Goal: Task Accomplishment & Management: Use online tool/utility

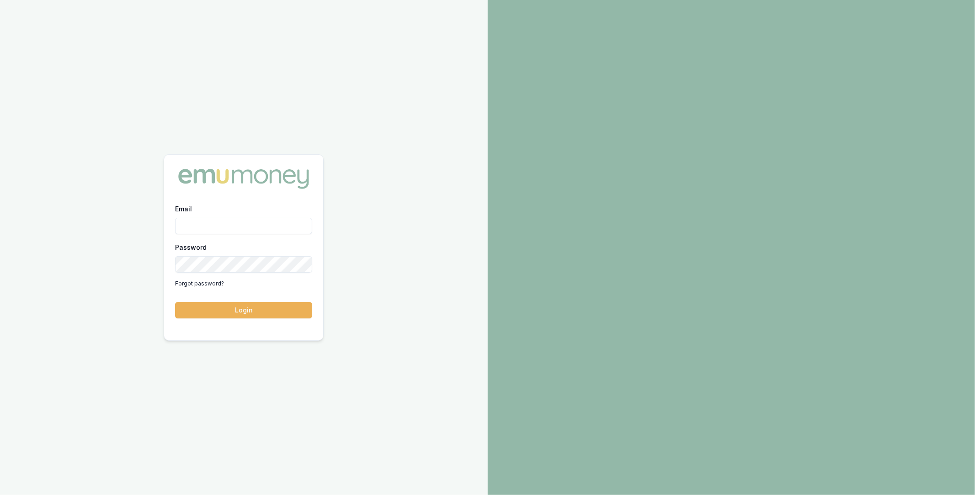
click at [220, 225] on input "Email" at bounding box center [243, 226] width 137 height 16
click at [0, 494] on com-1password-button at bounding box center [0, 495] width 0 height 0
type input "m@emumoney.com.au"
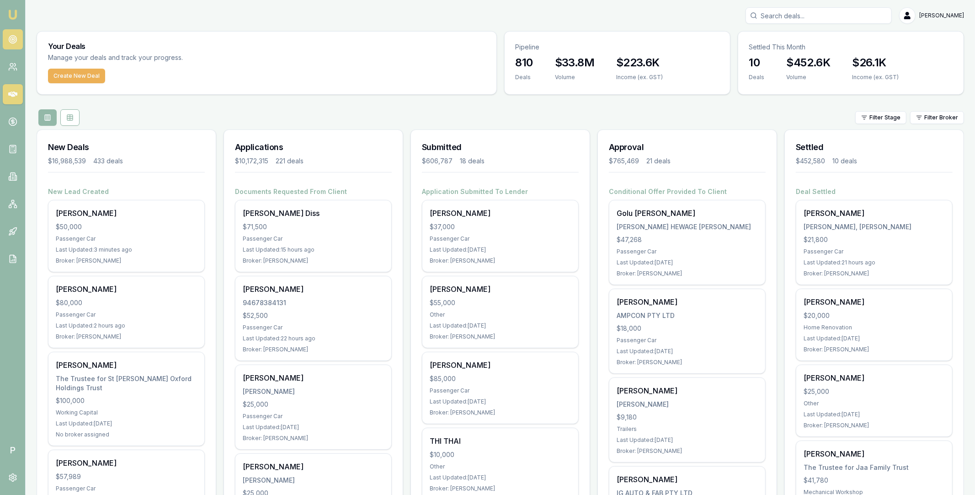
click at [15, 43] on icon at bounding box center [12, 39] width 9 height 9
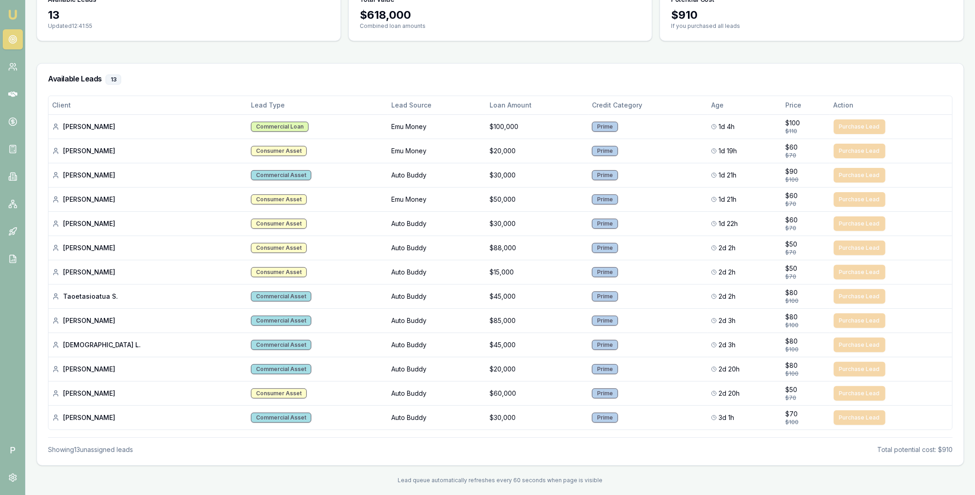
scroll to position [144, 0]
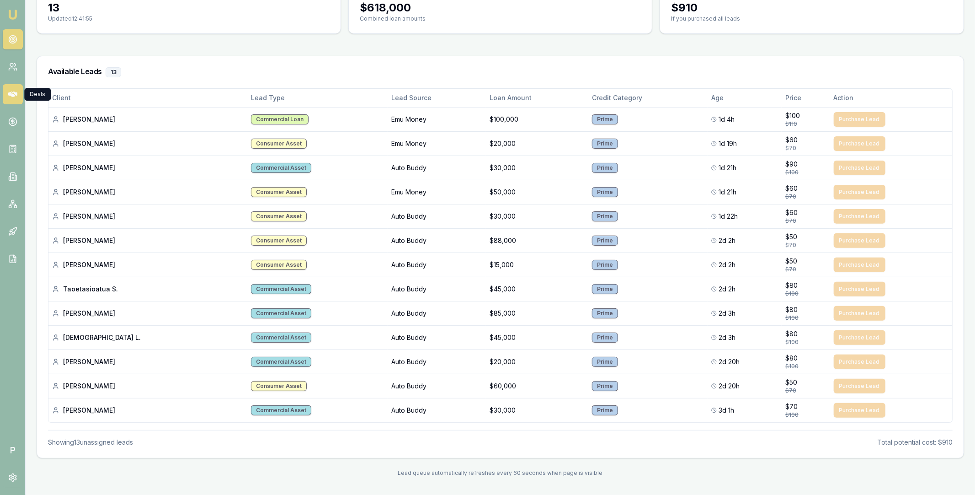
click at [15, 95] on icon at bounding box center [12, 94] width 9 height 9
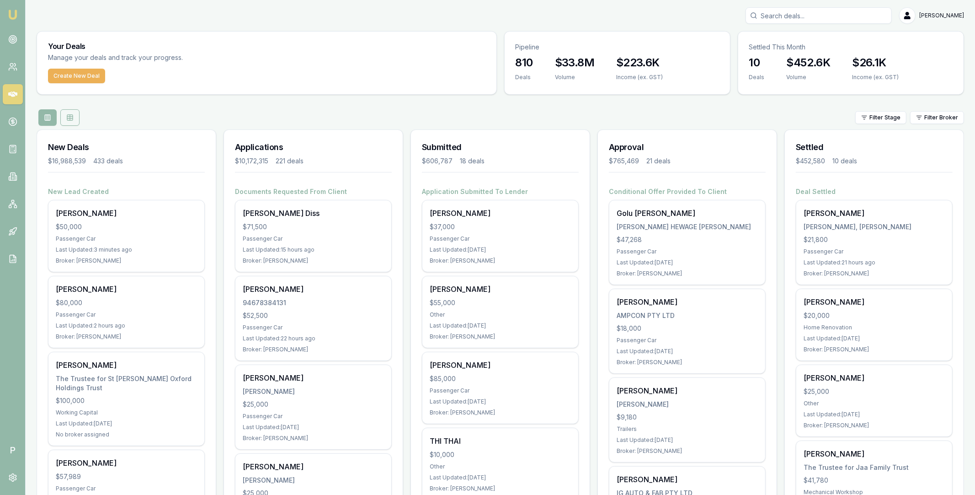
click at [72, 115] on rect at bounding box center [69, 117] width 5 height 5
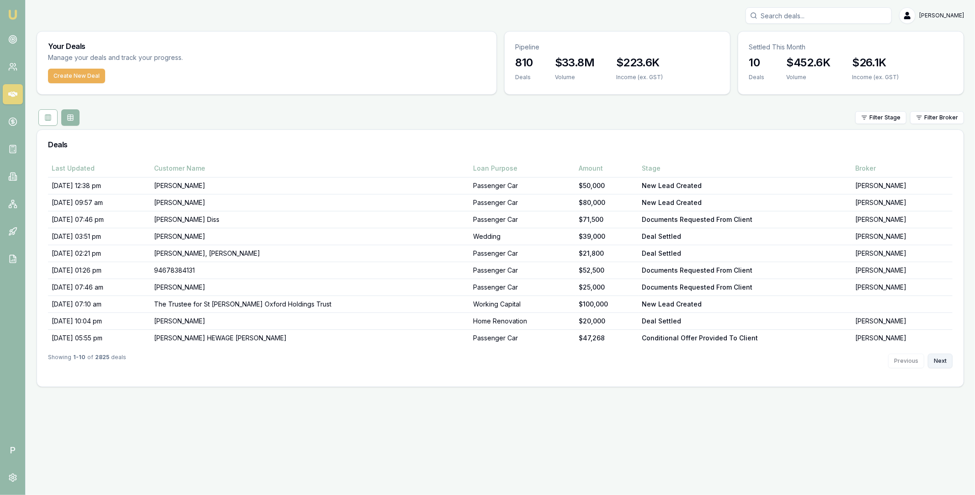
click at [938, 360] on button "Next" at bounding box center [940, 360] width 25 height 15
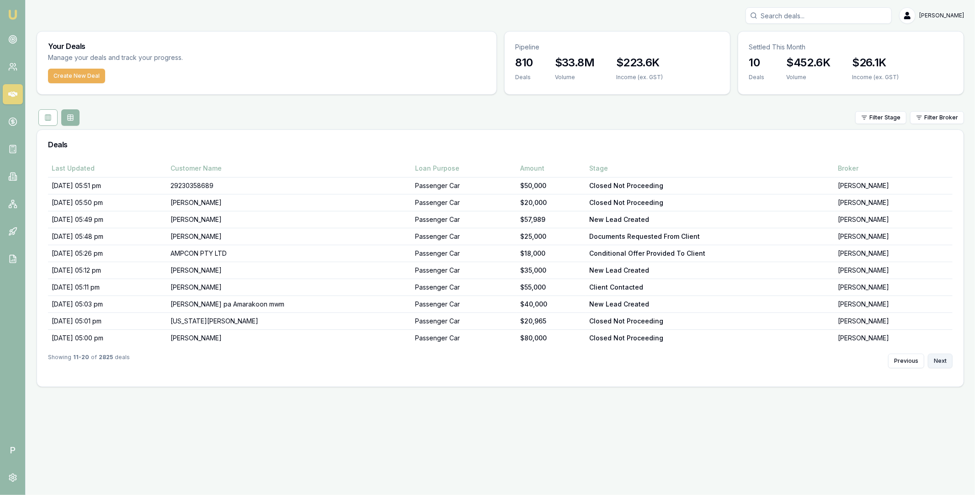
click at [938, 360] on button "Next" at bounding box center [940, 360] width 25 height 15
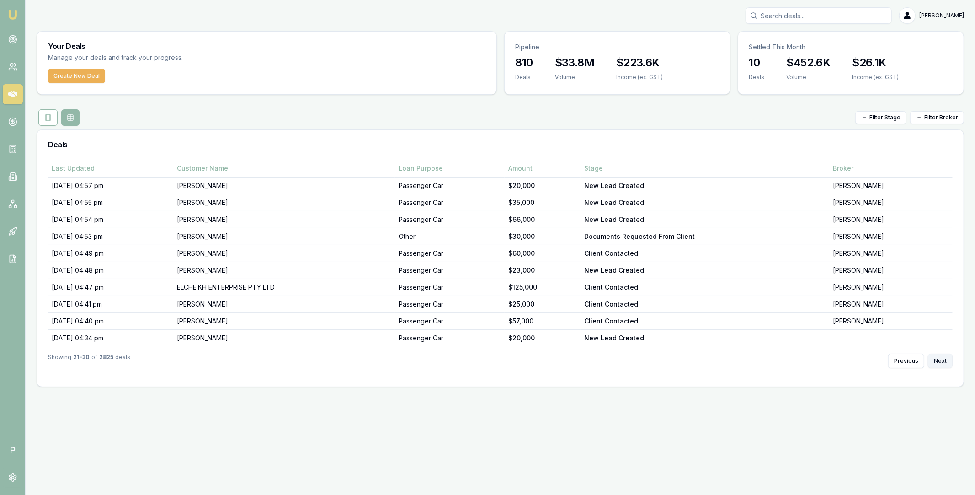
click at [938, 360] on button "Next" at bounding box center [940, 360] width 25 height 15
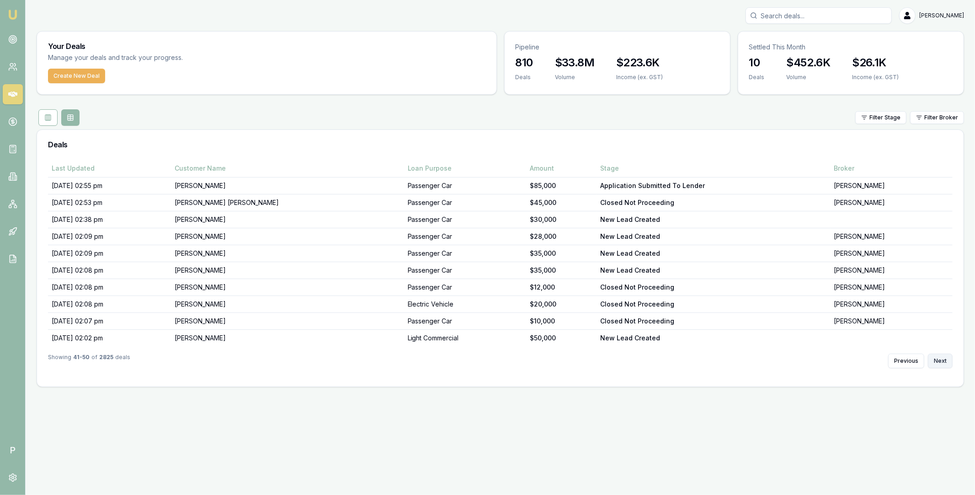
click at [938, 360] on button "Next" at bounding box center [940, 360] width 25 height 15
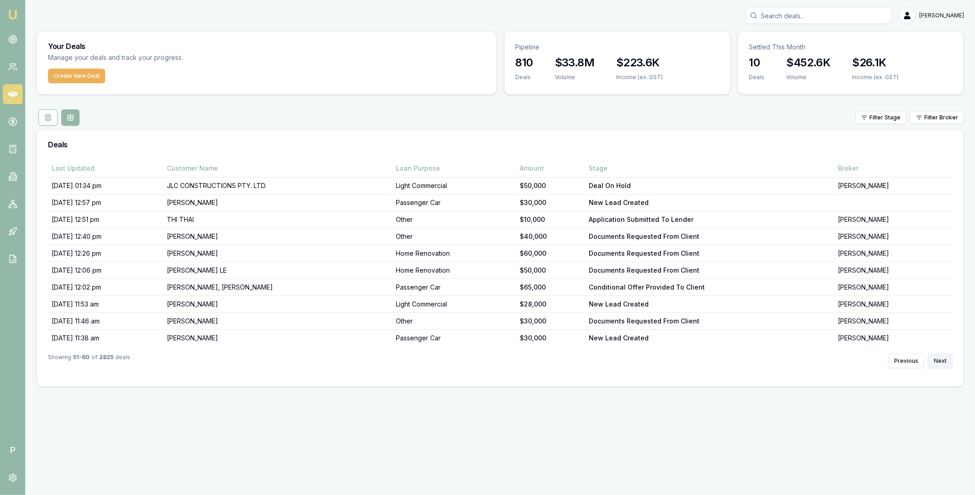
click at [938, 360] on button "Next" at bounding box center [940, 360] width 25 height 15
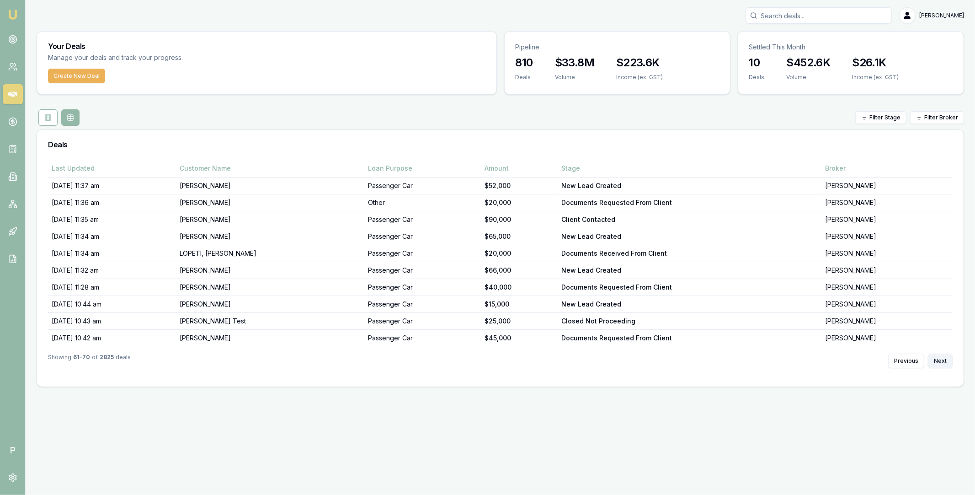
click at [938, 360] on button "Next" at bounding box center [940, 360] width 25 height 15
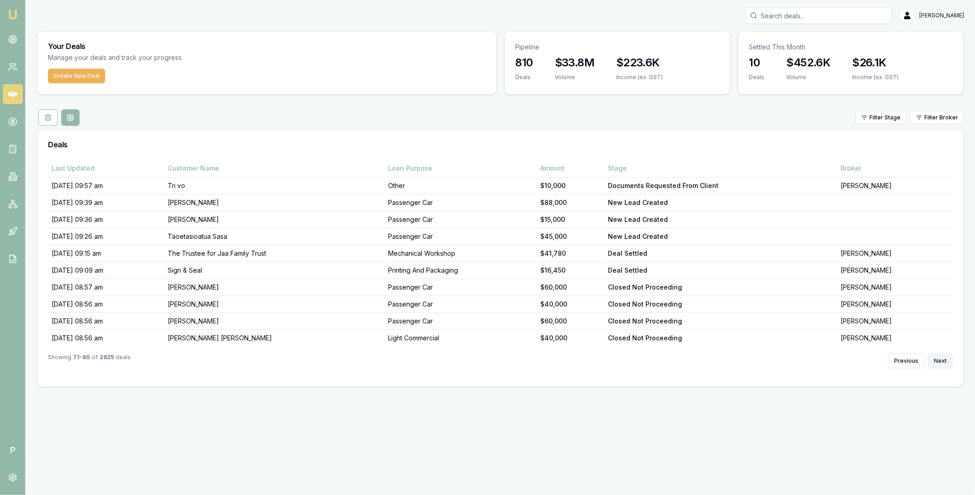
click at [938, 360] on button "Next" at bounding box center [940, 360] width 25 height 15
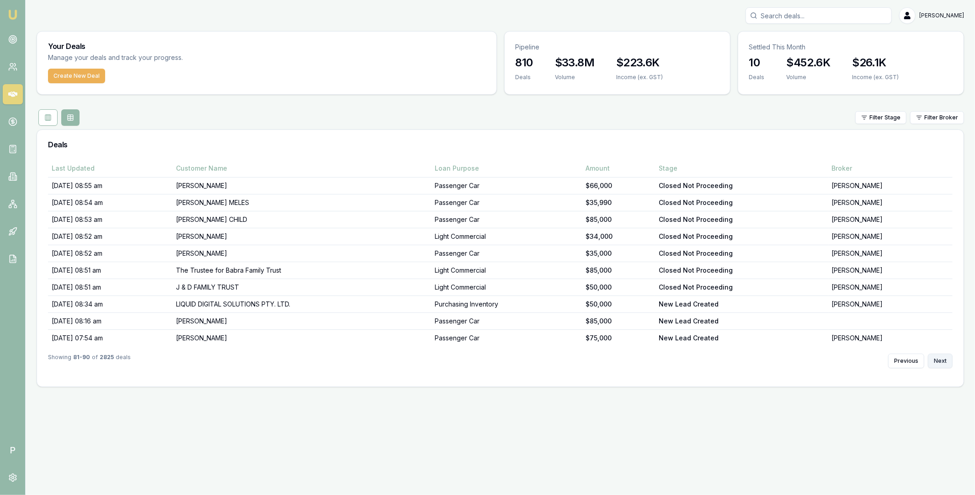
click at [938, 360] on button "Next" at bounding box center [940, 360] width 25 height 15
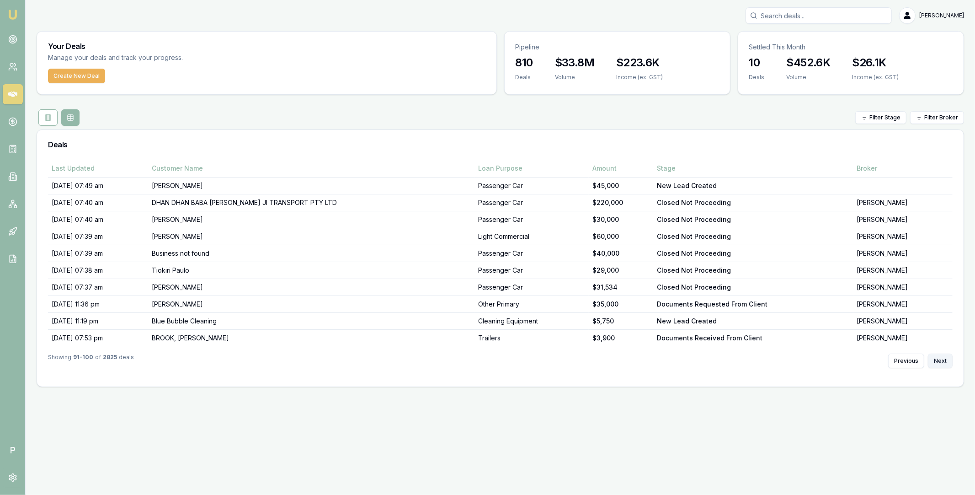
click at [938, 360] on button "Next" at bounding box center [940, 360] width 25 height 15
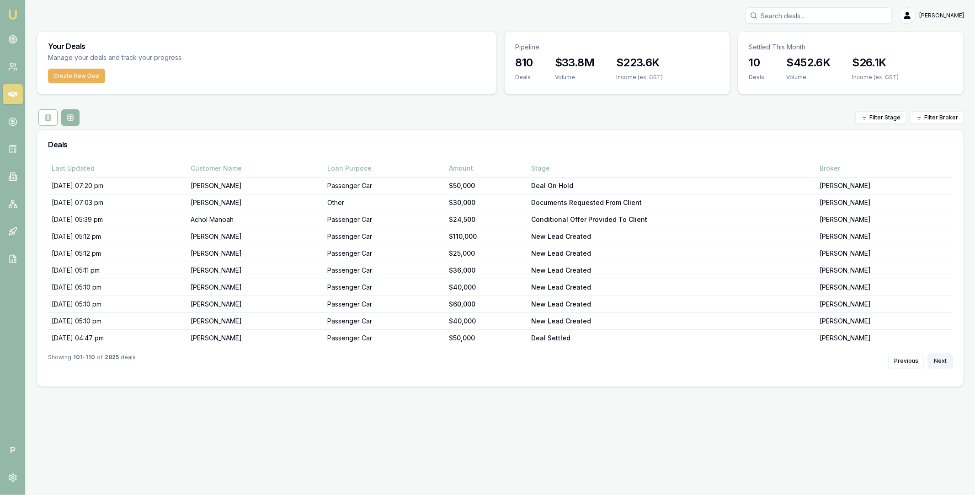
click at [938, 360] on button "Next" at bounding box center [940, 360] width 25 height 15
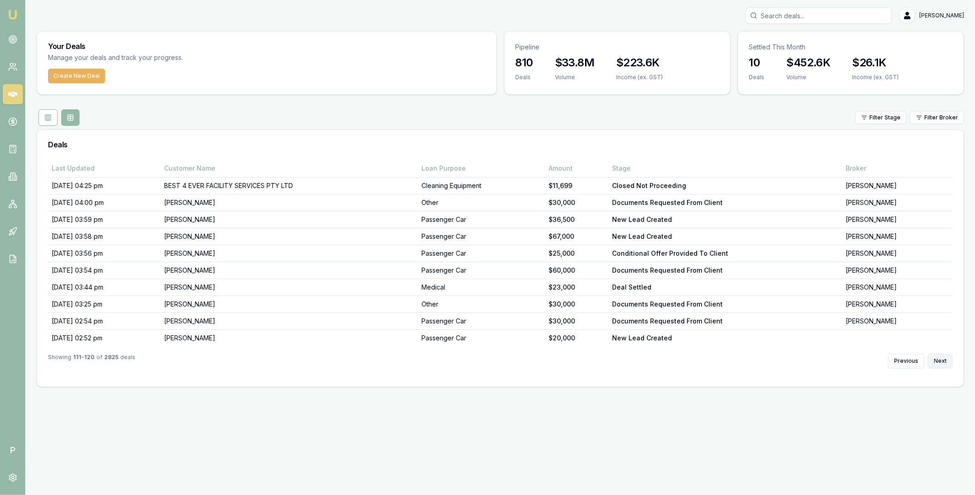
click at [938, 360] on button "Next" at bounding box center [940, 360] width 25 height 15
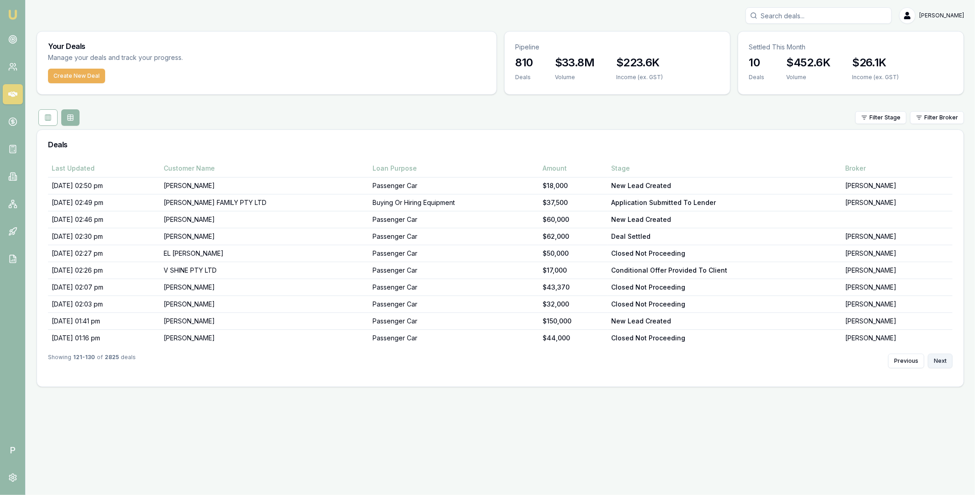
click at [938, 360] on button "Next" at bounding box center [940, 360] width 25 height 15
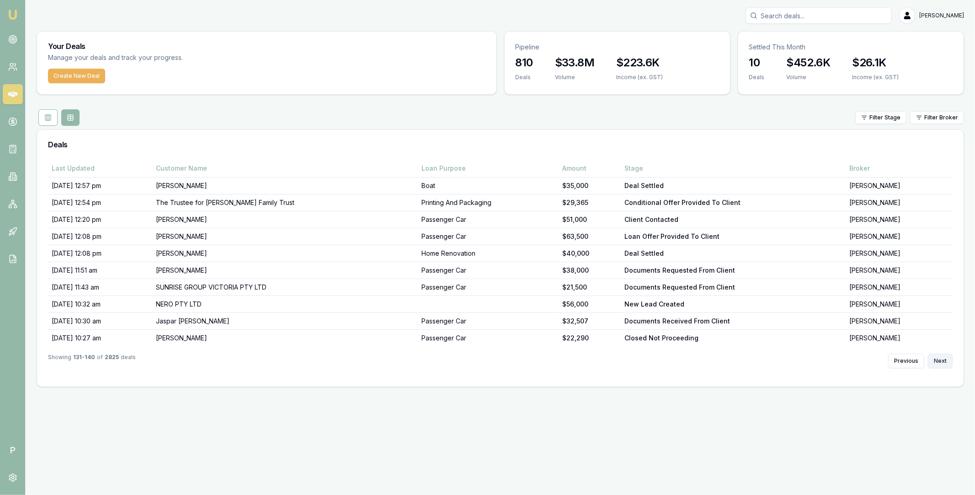
click at [938, 360] on button "Next" at bounding box center [940, 360] width 25 height 15
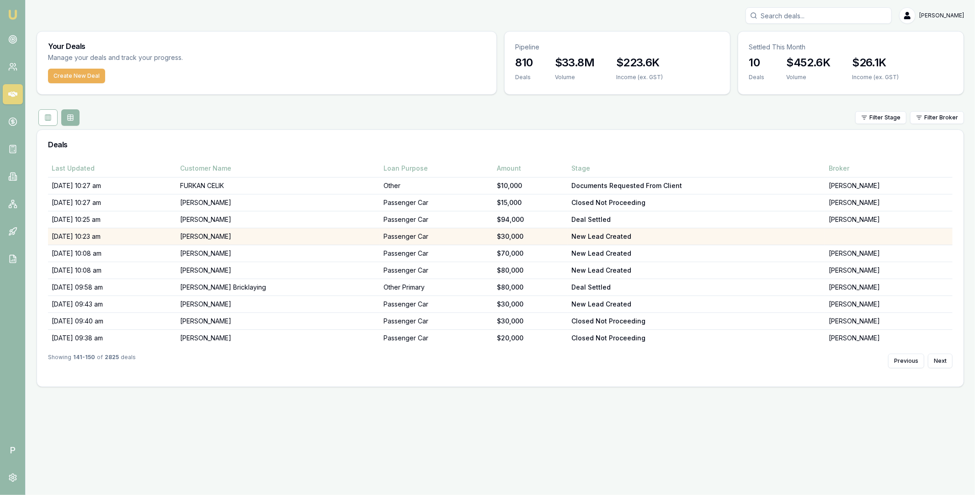
click at [291, 237] on td "Joshua Emmanouilidis" at bounding box center [278, 236] width 203 height 17
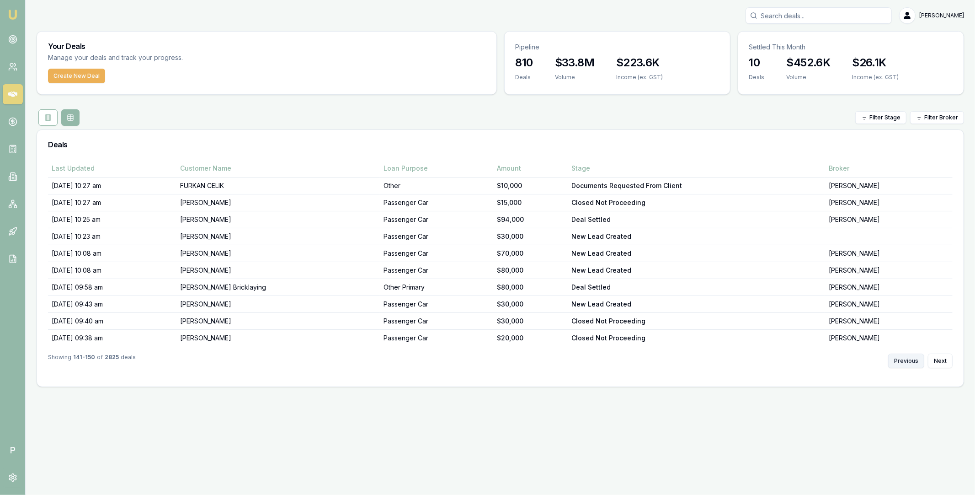
click at [907, 361] on button "Previous" at bounding box center [907, 360] width 36 height 15
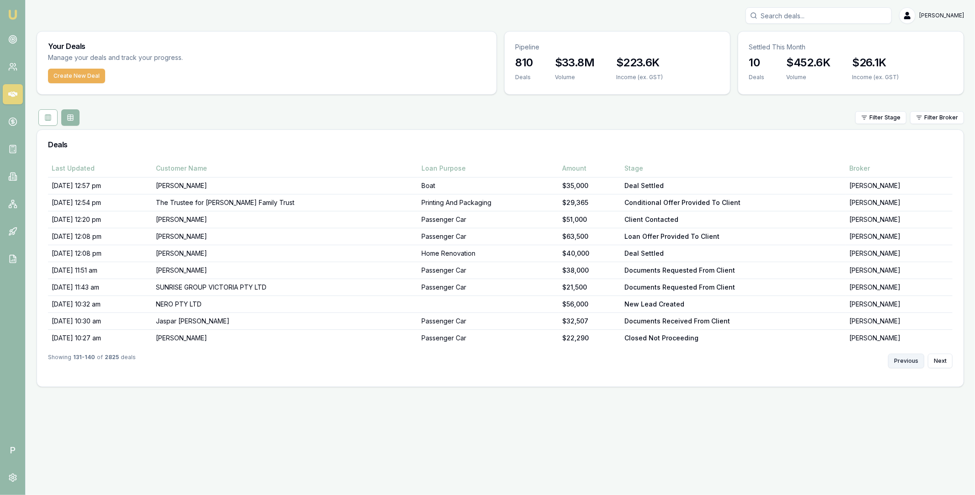
click at [907, 361] on button "Previous" at bounding box center [907, 360] width 36 height 15
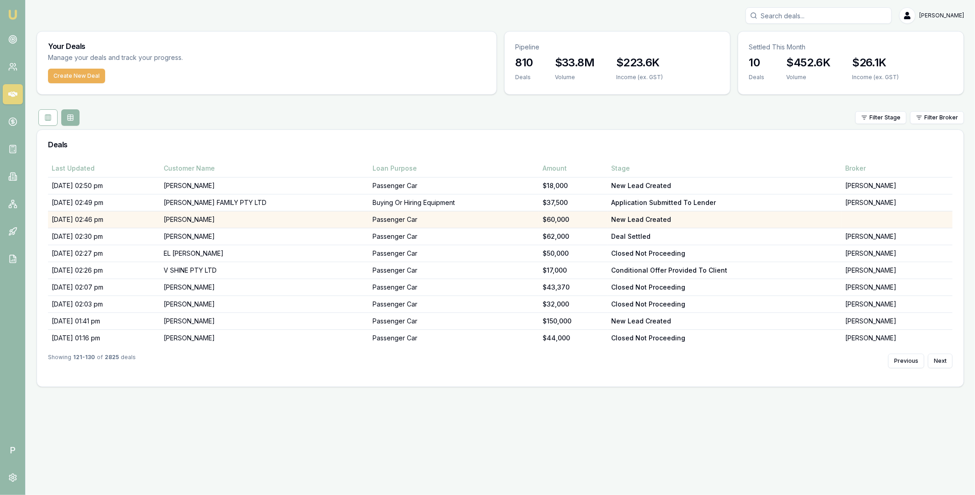
click at [262, 219] on td "Catherine Hall" at bounding box center [264, 219] width 209 height 17
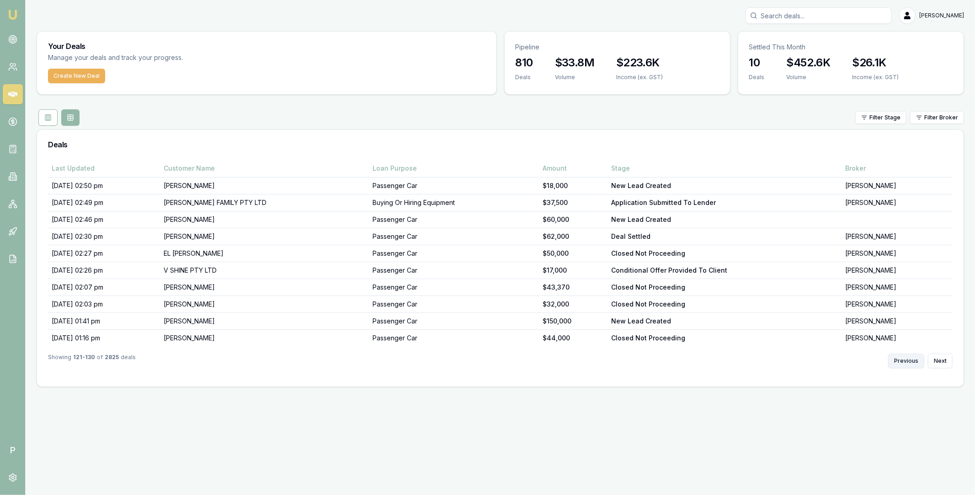
click at [908, 361] on button "Previous" at bounding box center [907, 360] width 36 height 15
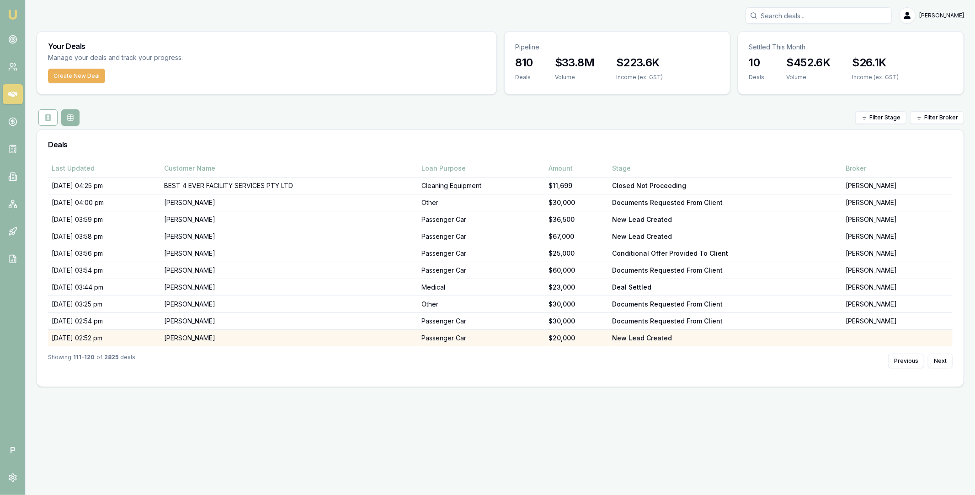
click at [241, 334] on td "[PERSON_NAME]" at bounding box center [289, 338] width 257 height 17
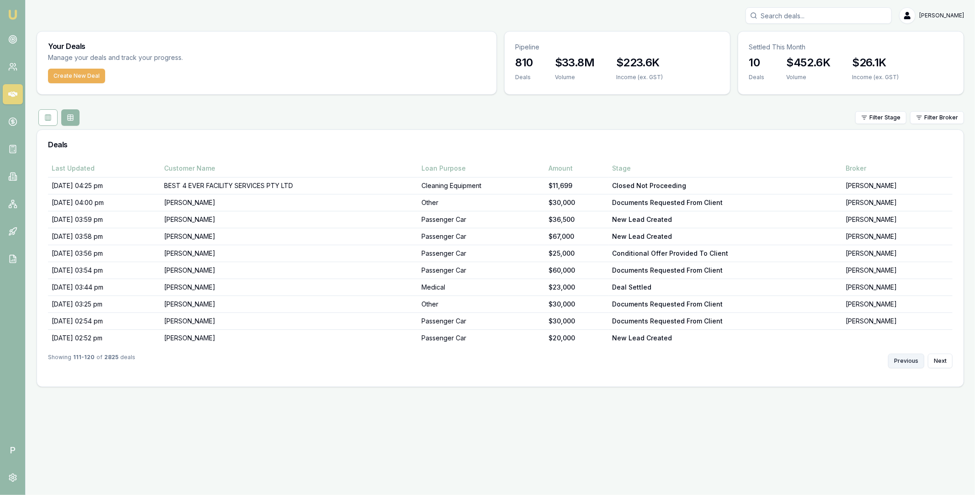
click at [908, 363] on button "Previous" at bounding box center [907, 360] width 36 height 15
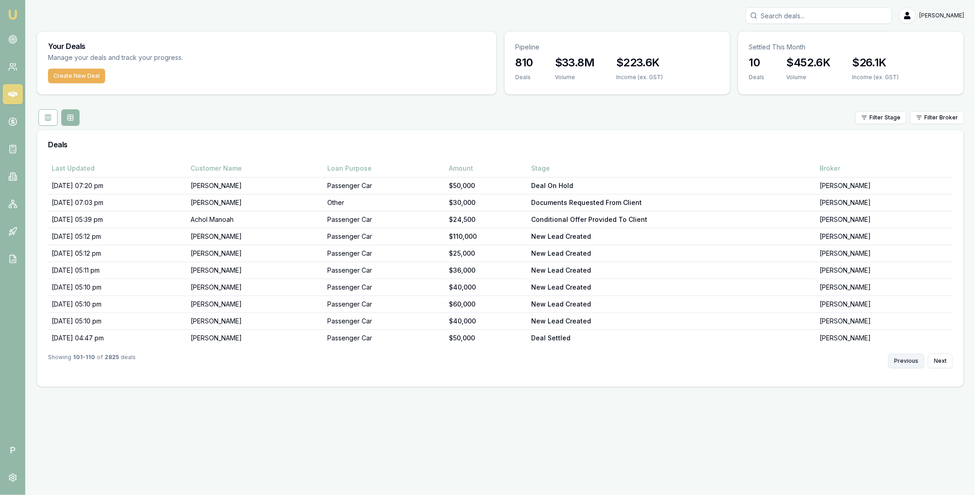
click at [908, 360] on button "Previous" at bounding box center [907, 360] width 36 height 15
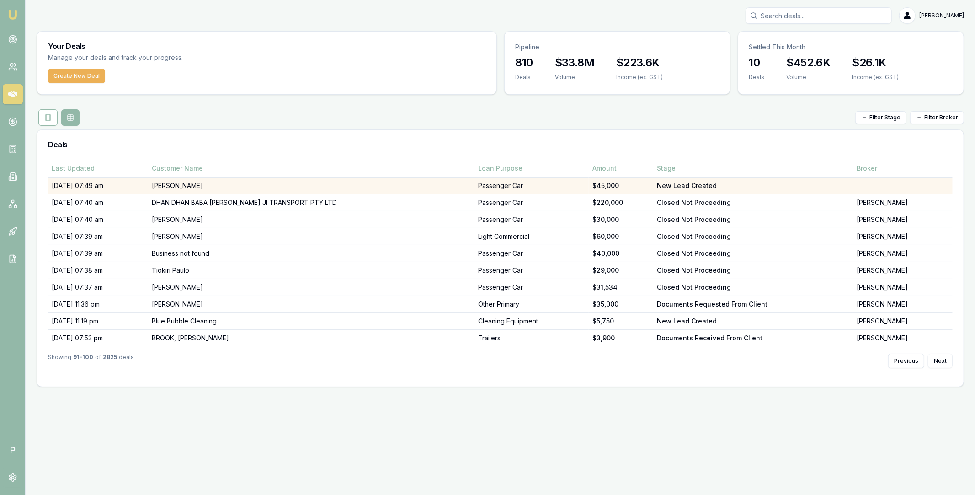
click at [249, 183] on td "Deo Lopez" at bounding box center [311, 185] width 327 height 17
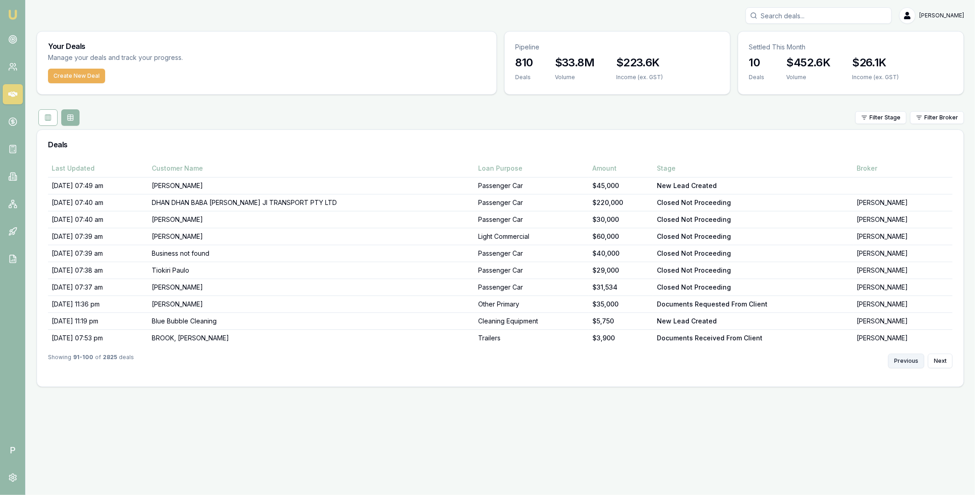
click at [892, 359] on button "Previous" at bounding box center [907, 360] width 36 height 15
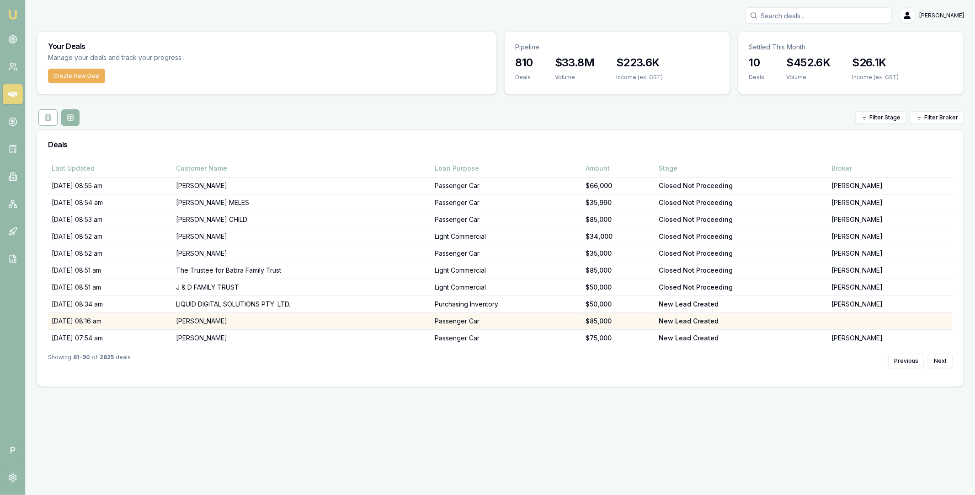
click at [249, 321] on td "Zakary Samkakai" at bounding box center [301, 321] width 259 height 17
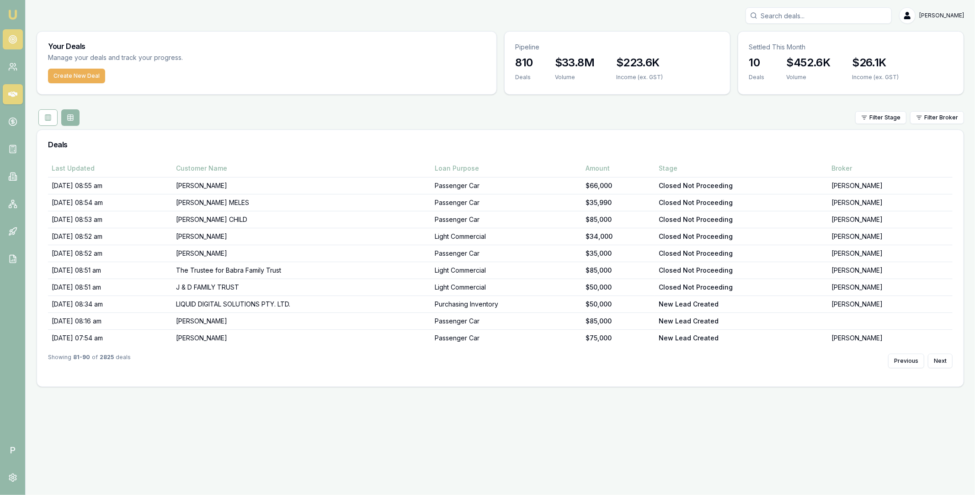
click at [18, 38] on link at bounding box center [13, 39] width 20 height 20
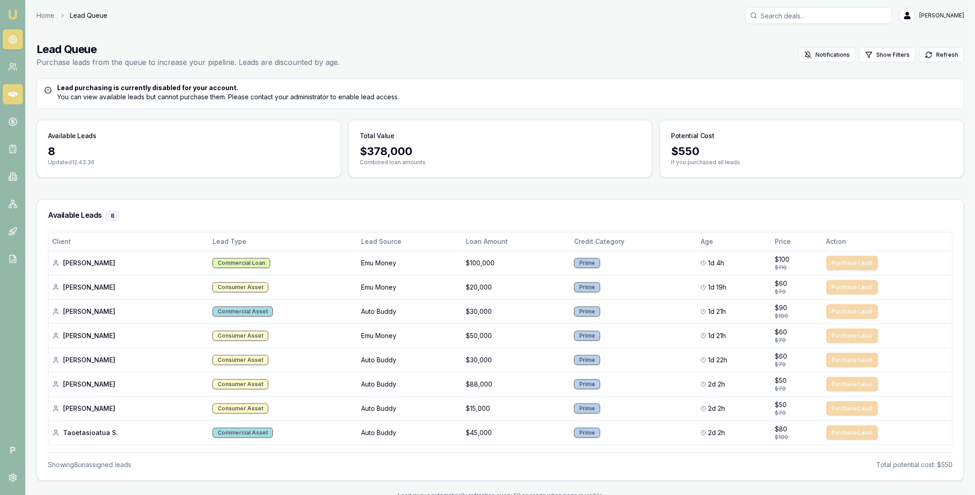
click at [5, 94] on link at bounding box center [13, 94] width 20 height 20
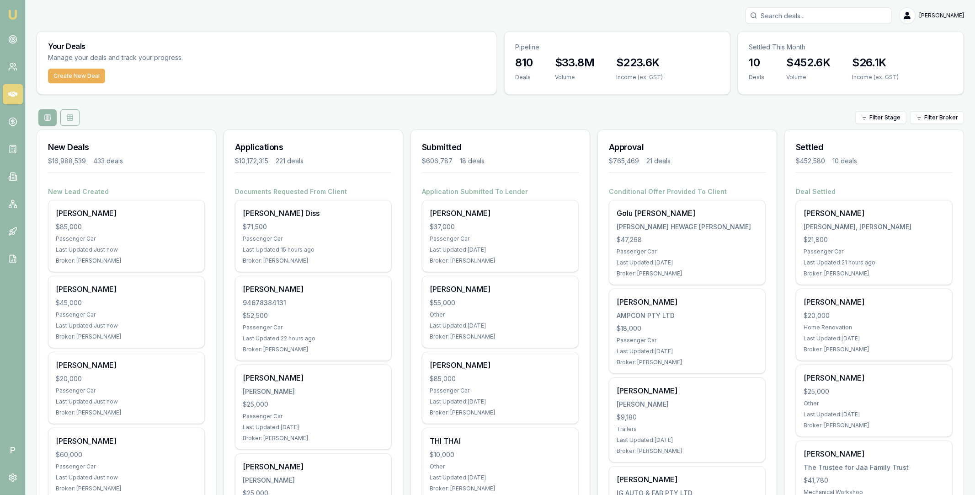
click at [71, 117] on icon at bounding box center [69, 117] width 5 height 0
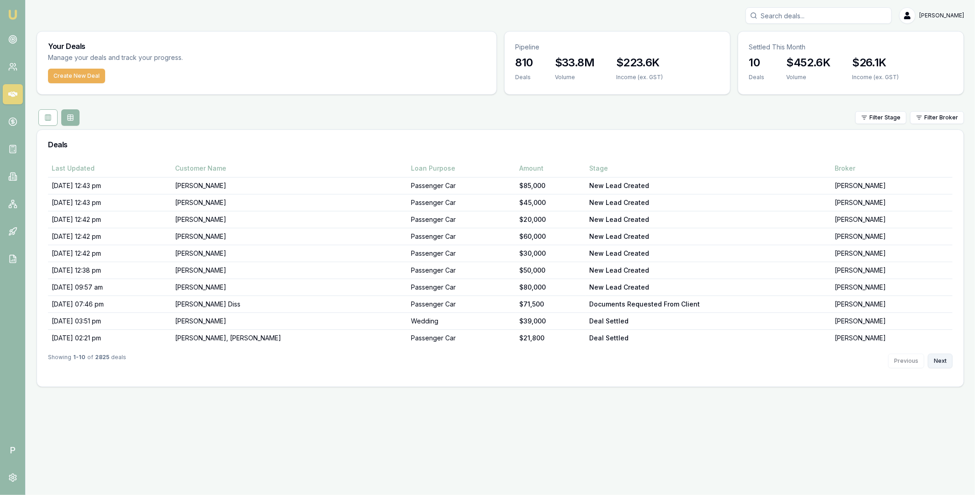
click at [950, 365] on button "Next" at bounding box center [940, 360] width 25 height 15
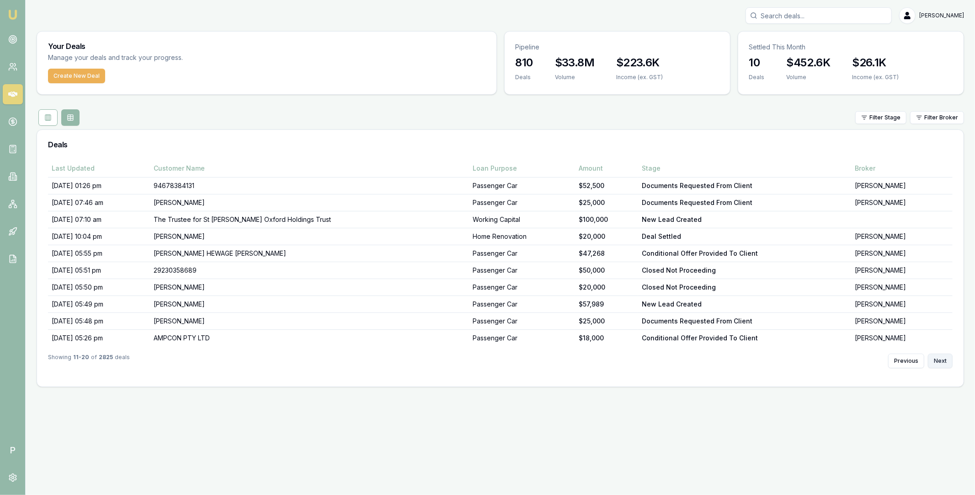
click at [948, 364] on button "Next" at bounding box center [940, 360] width 25 height 15
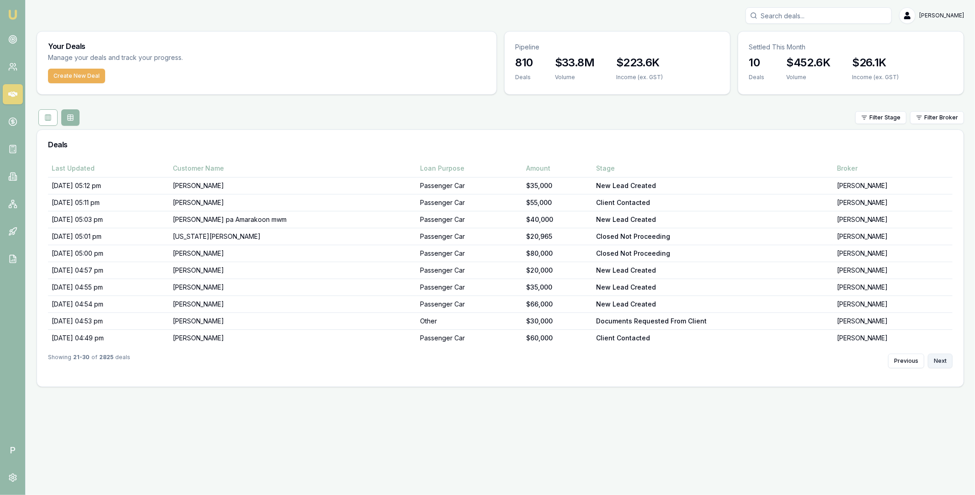
click at [948, 364] on button "Next" at bounding box center [940, 360] width 25 height 15
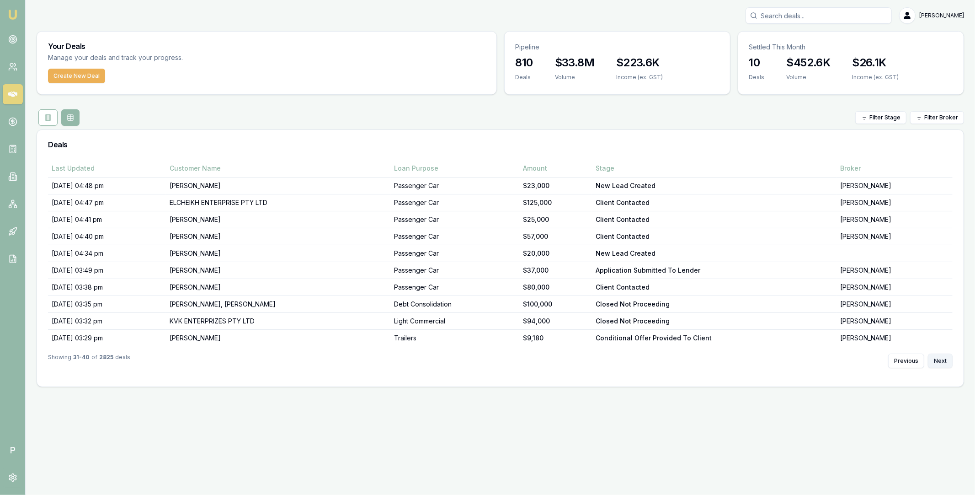
click at [948, 364] on button "Next" at bounding box center [940, 360] width 25 height 15
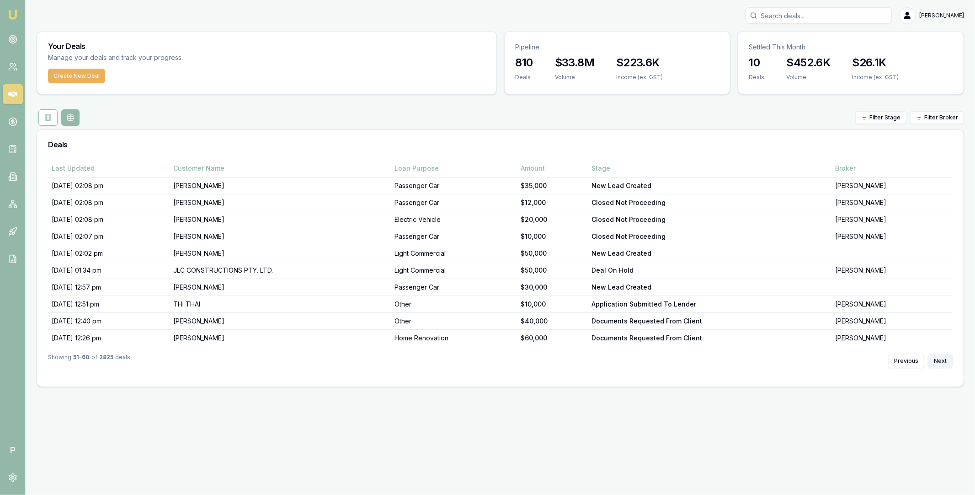
click at [948, 364] on button "Next" at bounding box center [940, 360] width 25 height 15
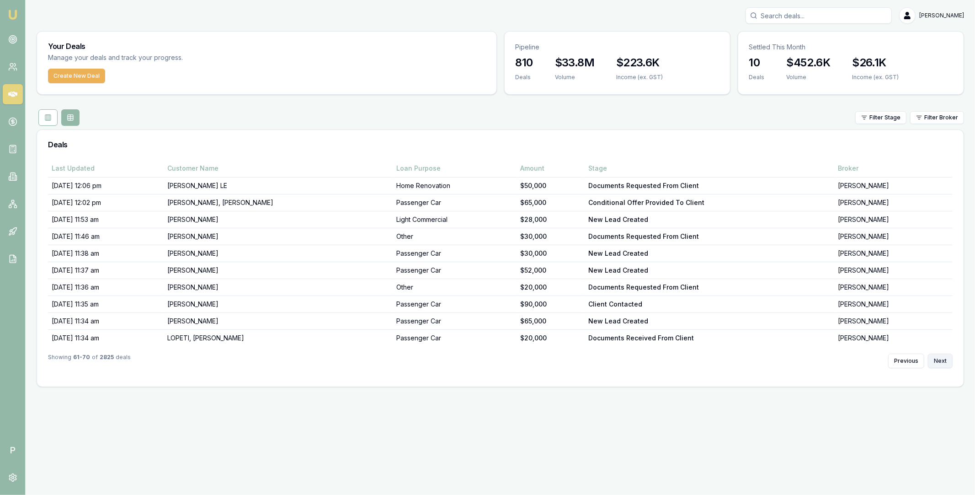
click at [948, 364] on button "Next" at bounding box center [940, 360] width 25 height 15
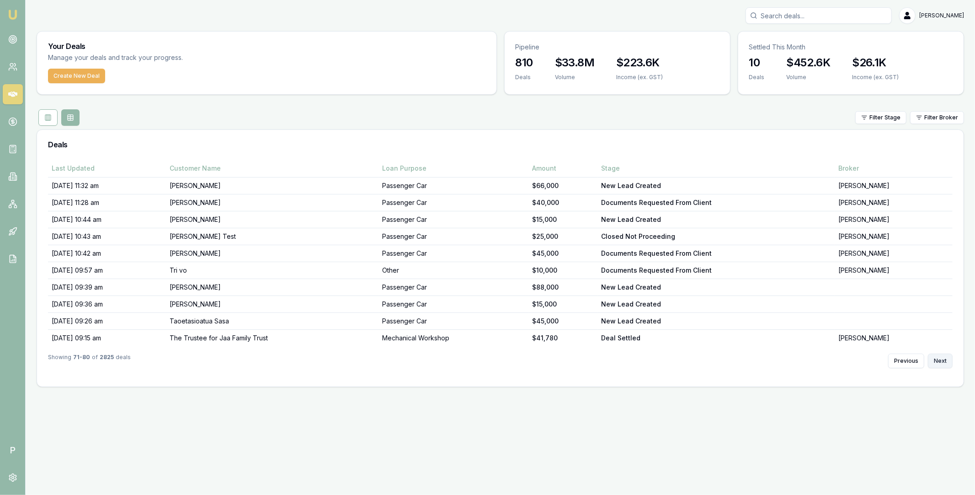
click at [948, 364] on button "Next" at bounding box center [940, 360] width 25 height 15
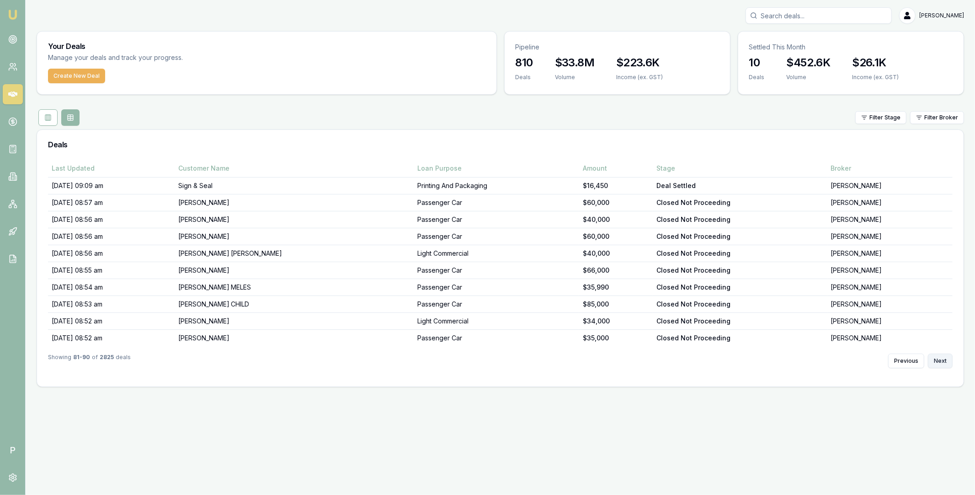
click at [948, 364] on button "Next" at bounding box center [940, 360] width 25 height 15
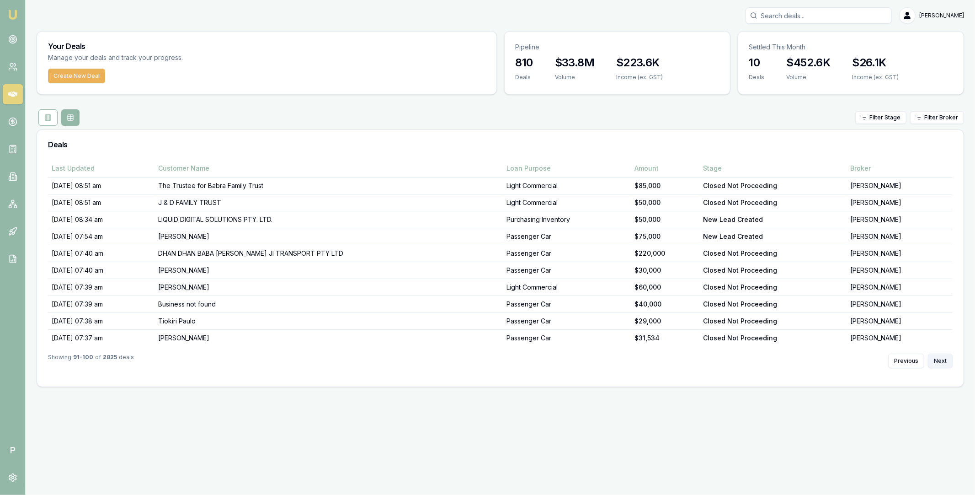
click at [948, 364] on button "Next" at bounding box center [940, 360] width 25 height 15
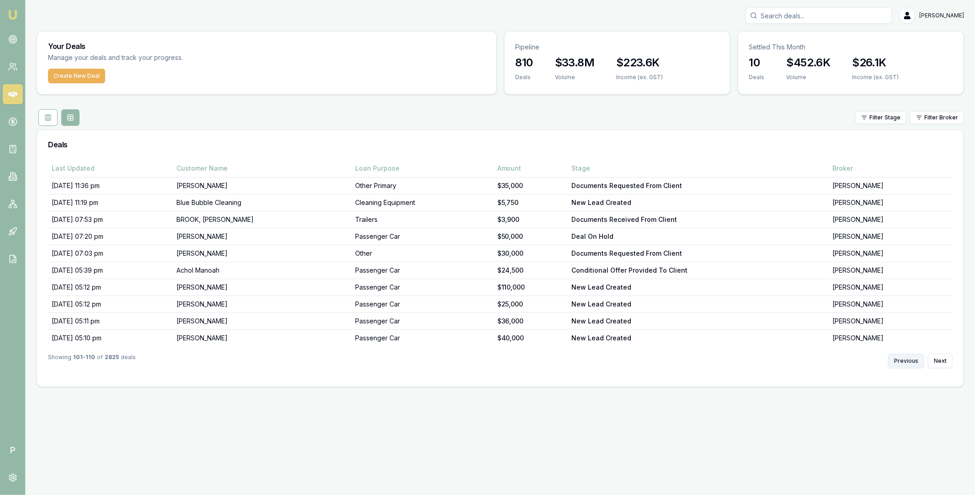
click at [915, 365] on button "Previous" at bounding box center [907, 360] width 36 height 15
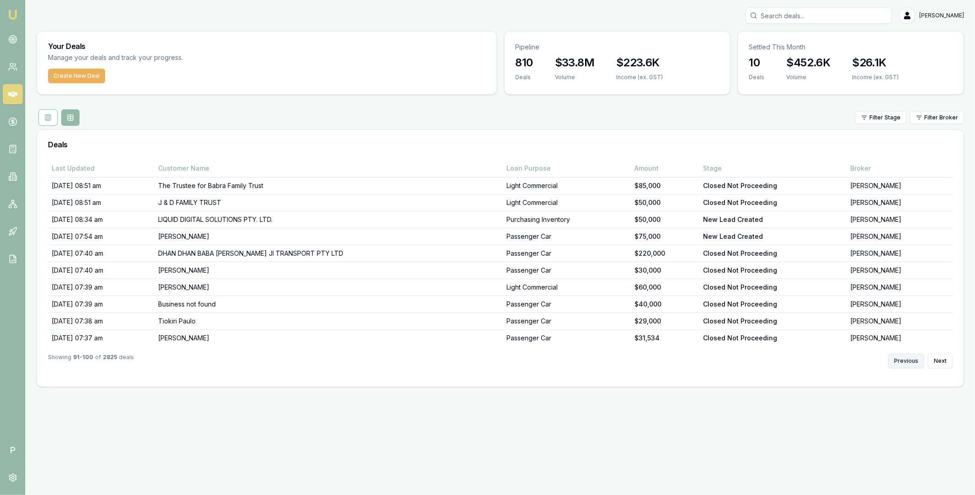
click at [910, 363] on button "Previous" at bounding box center [907, 360] width 36 height 15
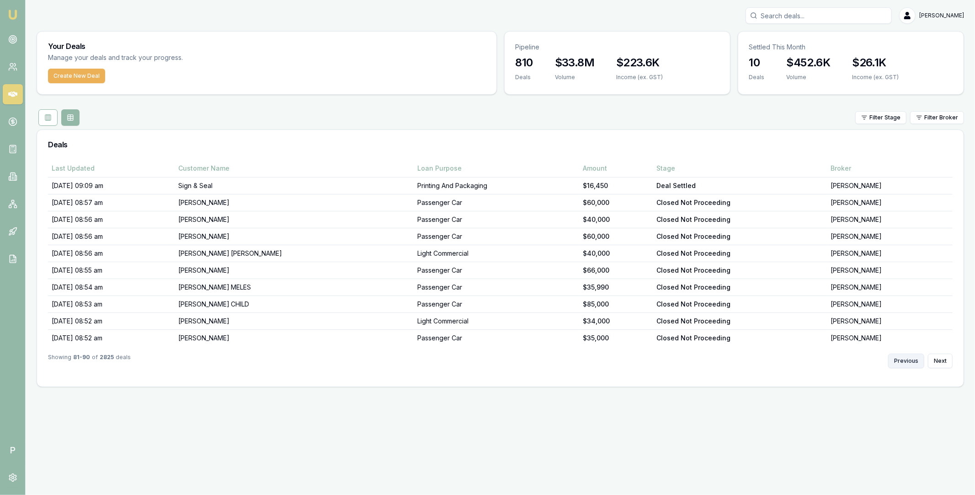
click at [909, 363] on button "Previous" at bounding box center [907, 360] width 36 height 15
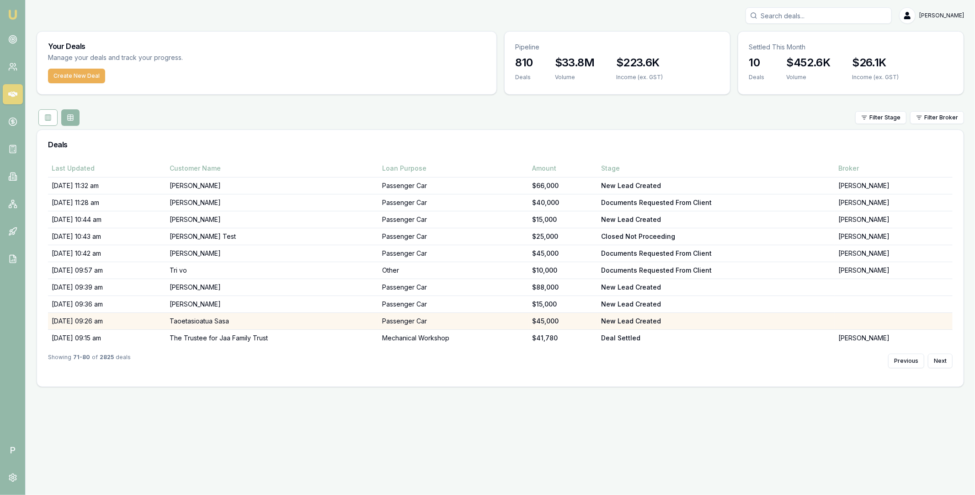
click at [258, 320] on td "Taoetasioatua Sasa" at bounding box center [272, 321] width 213 height 17
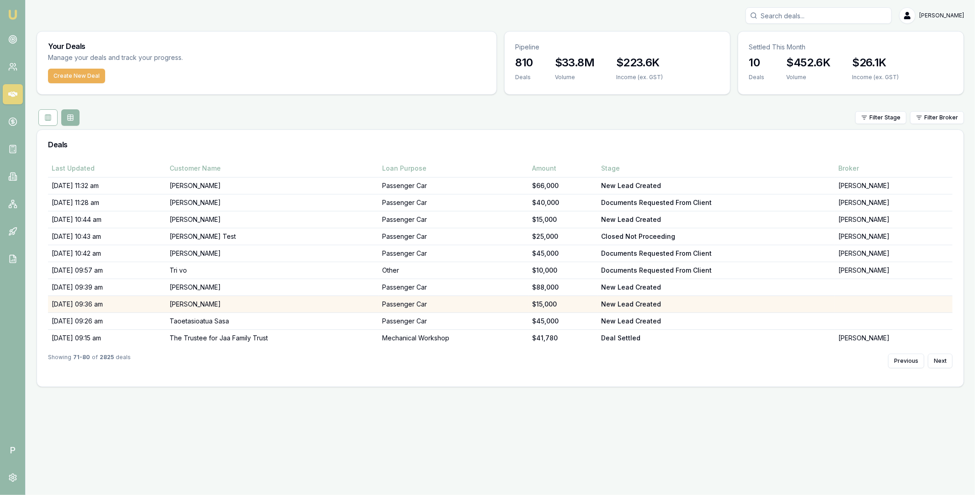
click at [294, 301] on td "Karen Wood" at bounding box center [272, 304] width 213 height 17
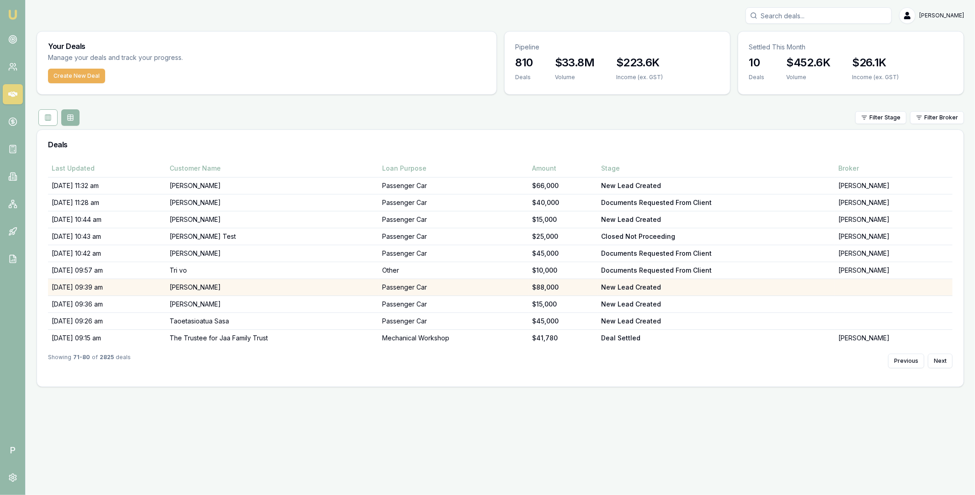
click at [260, 284] on td "Alan Venton" at bounding box center [272, 287] width 213 height 17
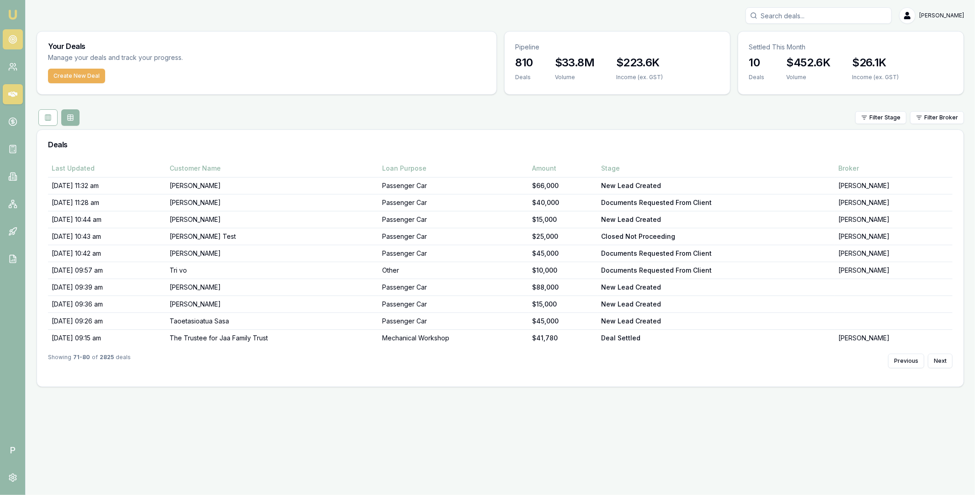
click at [10, 35] on icon at bounding box center [12, 39] width 9 height 9
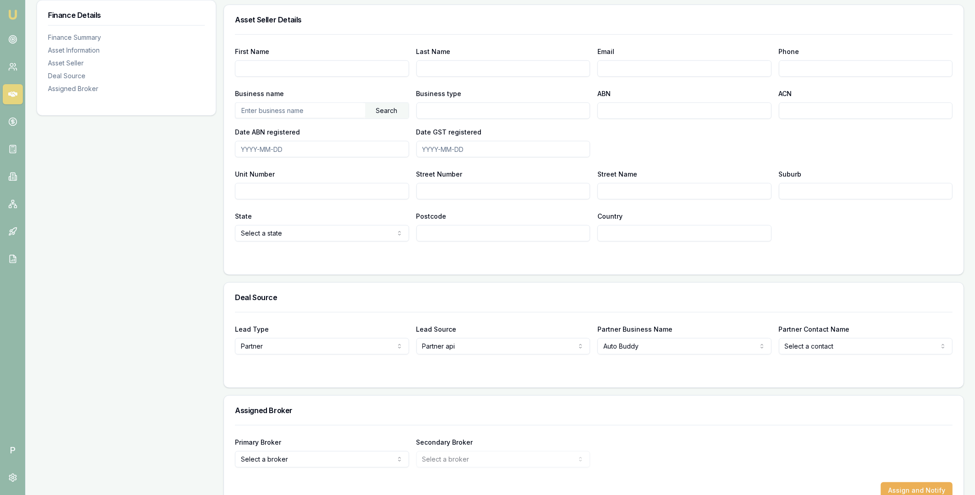
scroll to position [522, 0]
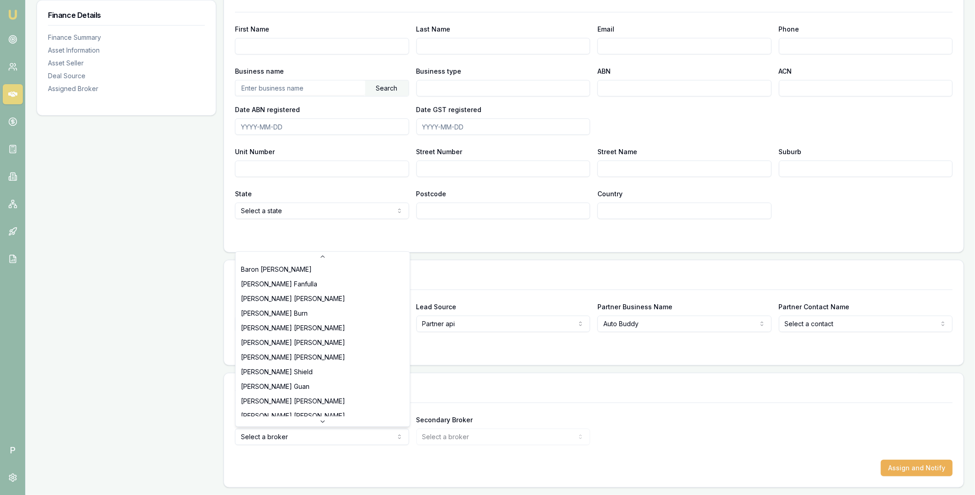
scroll to position [153, 0]
select select "U-NHCDP6WVWP"
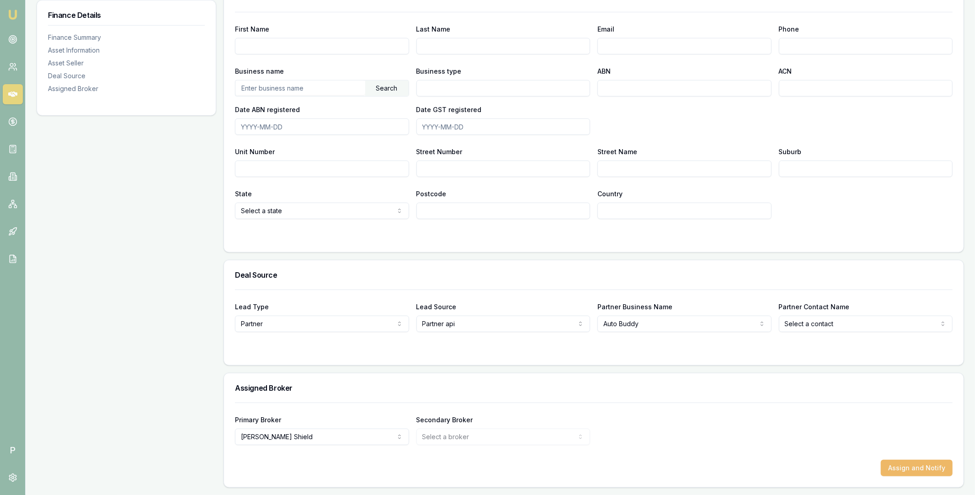
click at [917, 472] on button "Assign and Notify" at bounding box center [917, 468] width 72 height 16
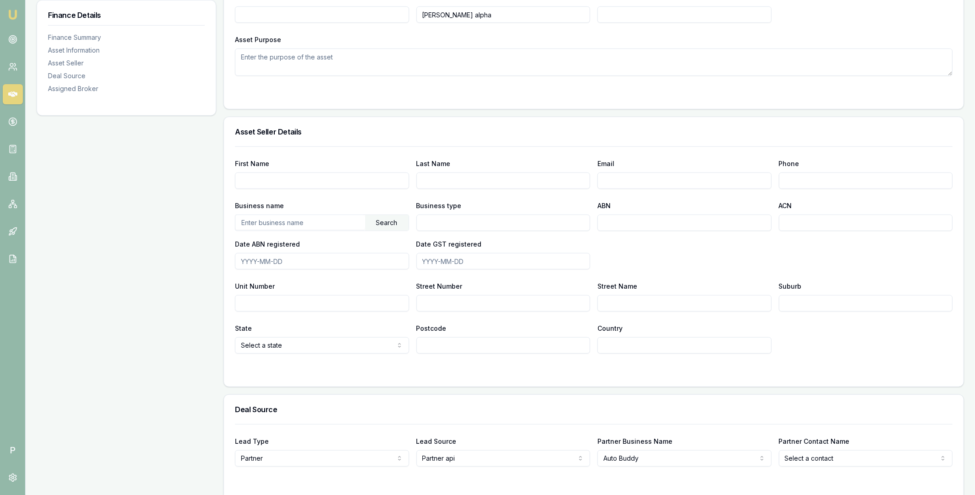
scroll to position [522, 0]
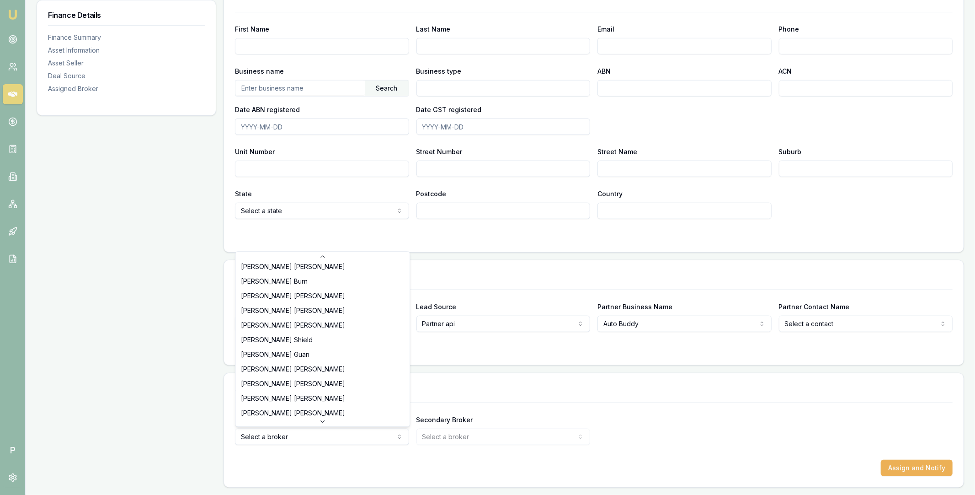
scroll to position [190, 0]
select select "U-NHCDP6WVWP"
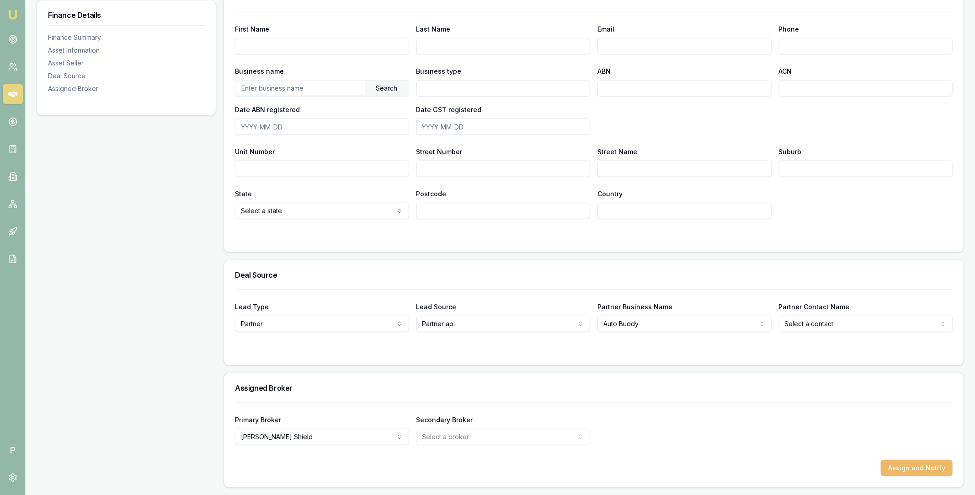
click at [912, 460] on button "Assign and Notify" at bounding box center [917, 468] width 72 height 16
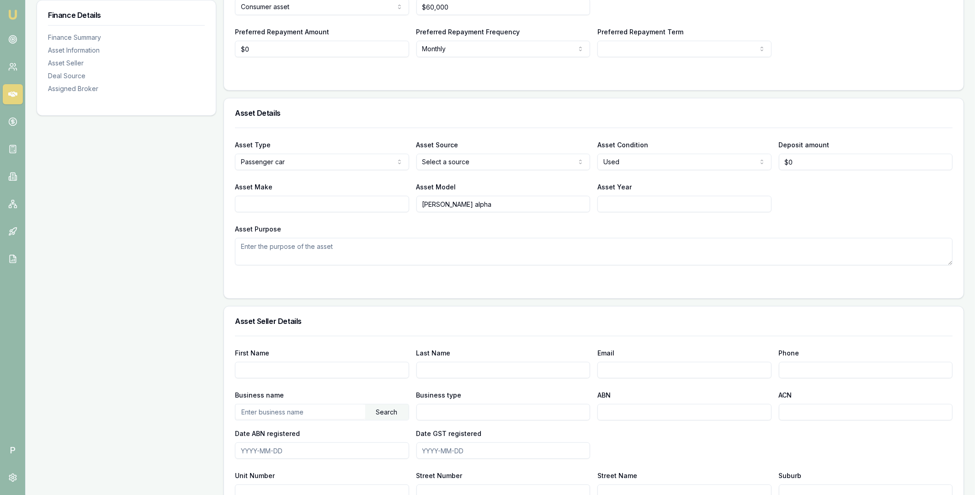
scroll to position [0, 0]
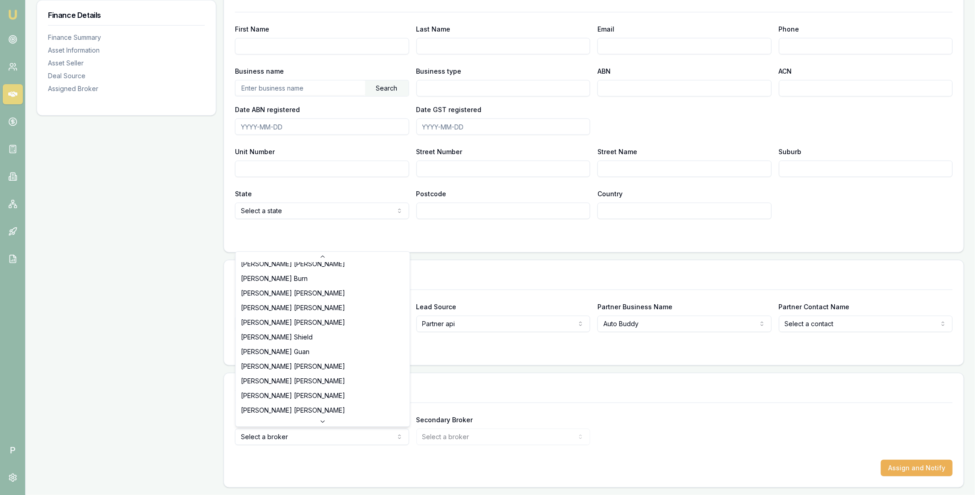
scroll to position [185, 0]
select select "U-NHCDP6WVWP"
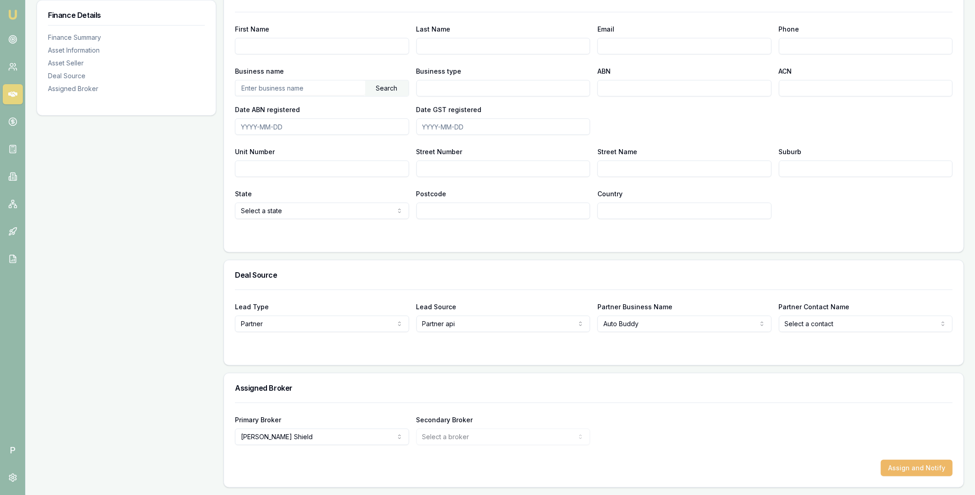
click at [915, 464] on button "Assign and Notify" at bounding box center [917, 468] width 72 height 16
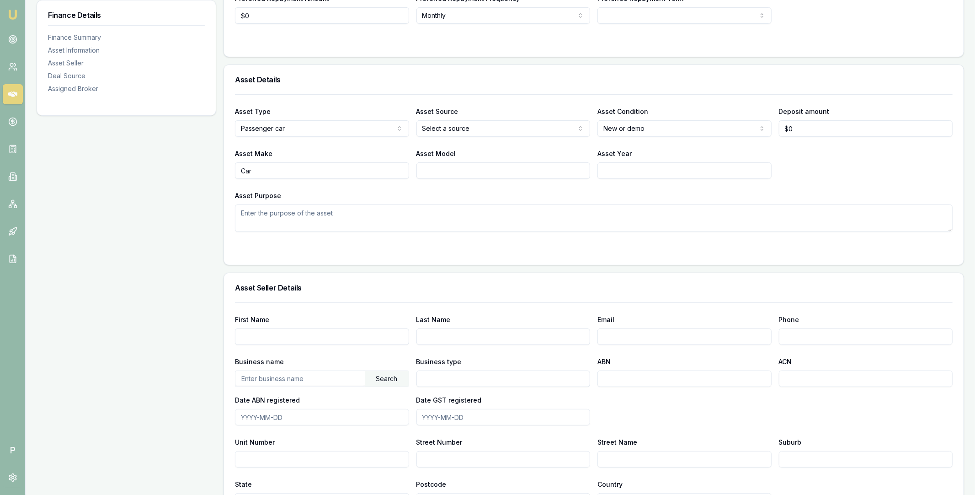
scroll to position [0, 0]
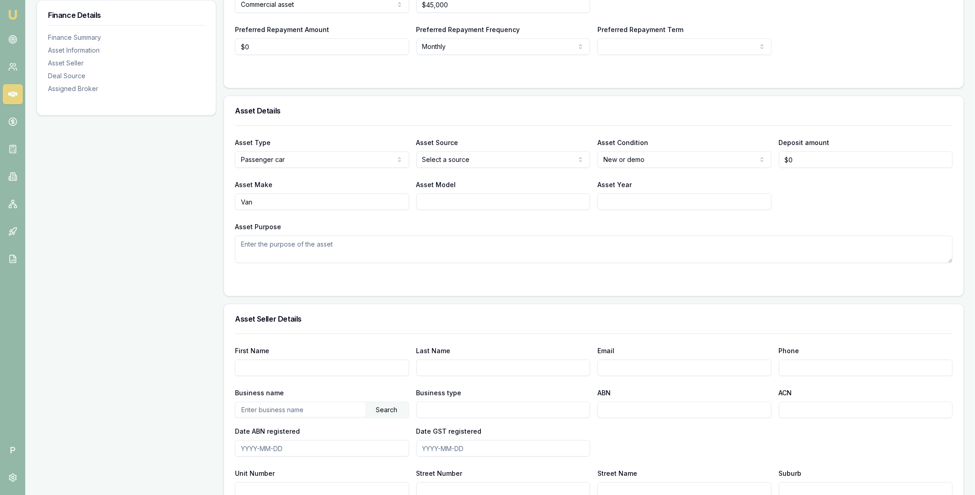
scroll to position [522, 0]
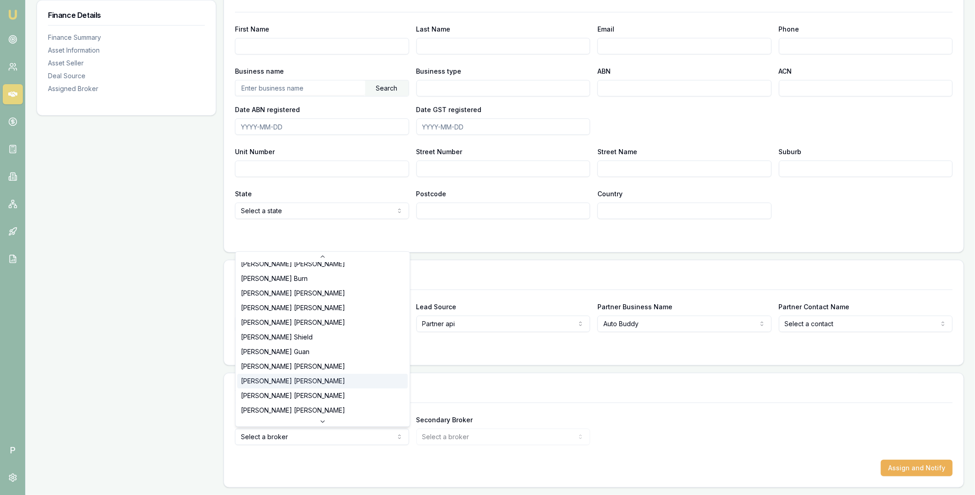
scroll to position [190, 0]
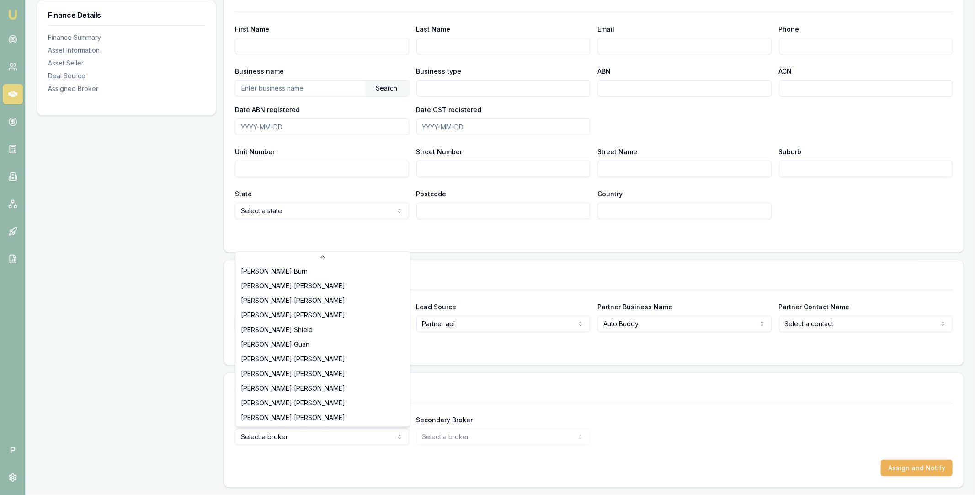
select select "U-NHCDP6WVWP"
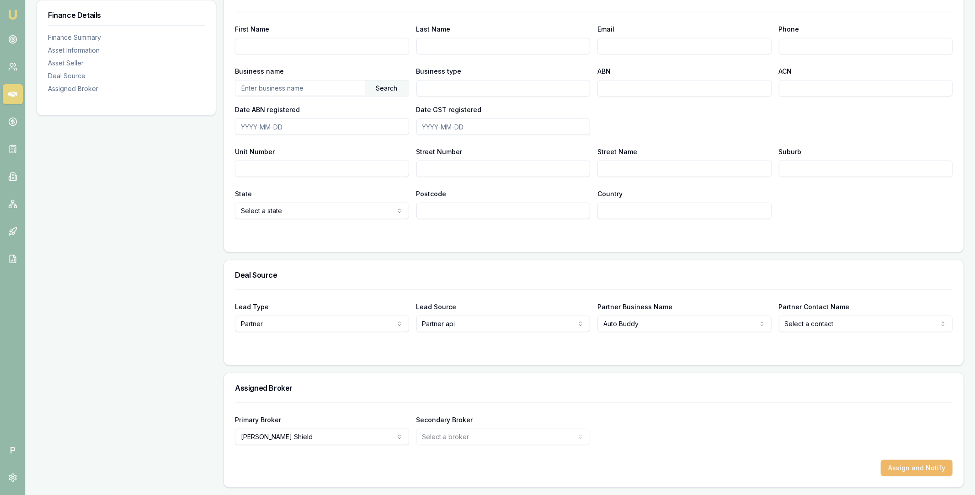
click at [899, 469] on button "Assign and Notify" at bounding box center [917, 468] width 72 height 16
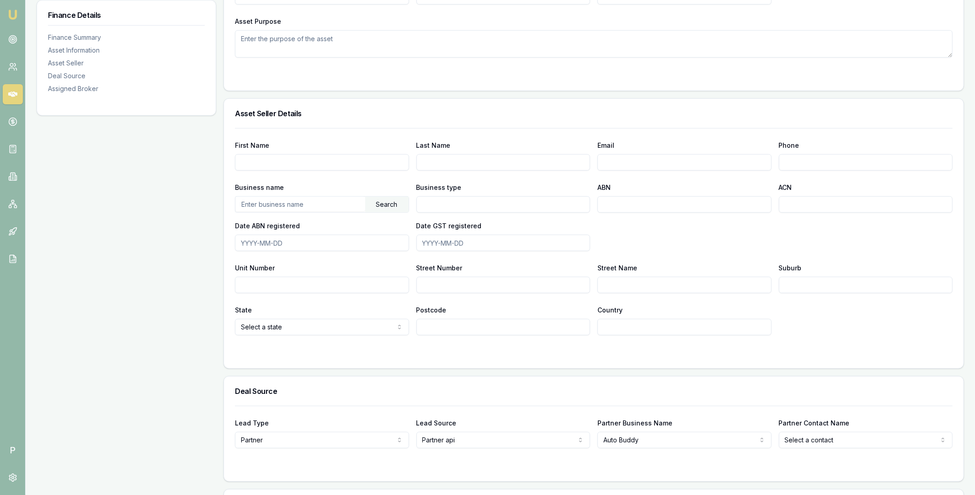
scroll to position [522, 0]
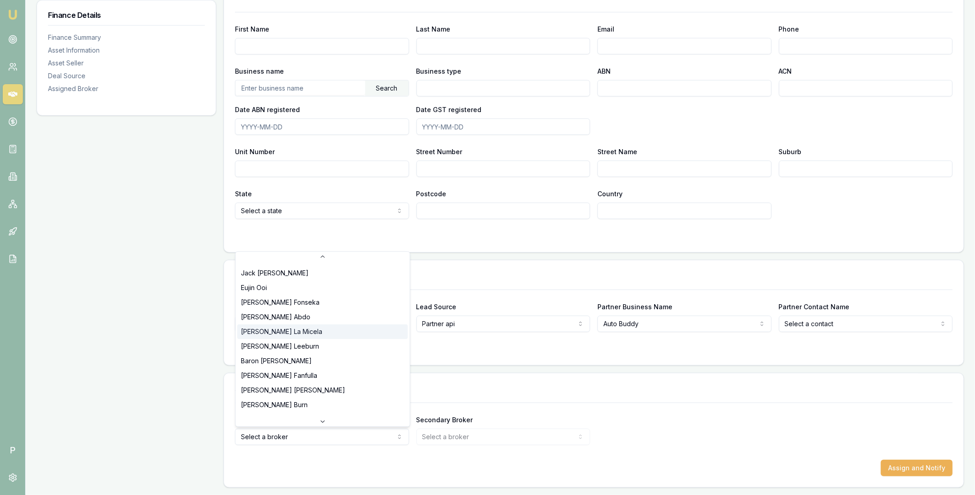
scroll to position [110, 0]
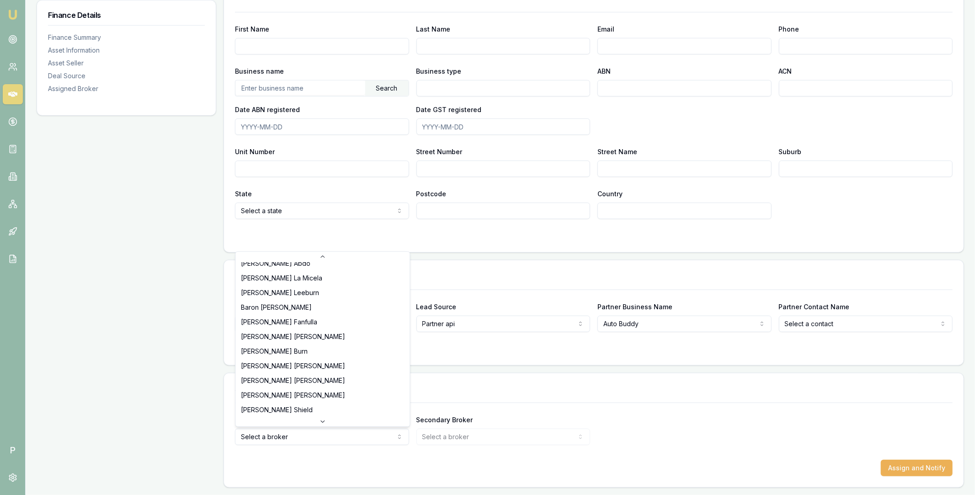
select select "U-NHCDP6WVWP"
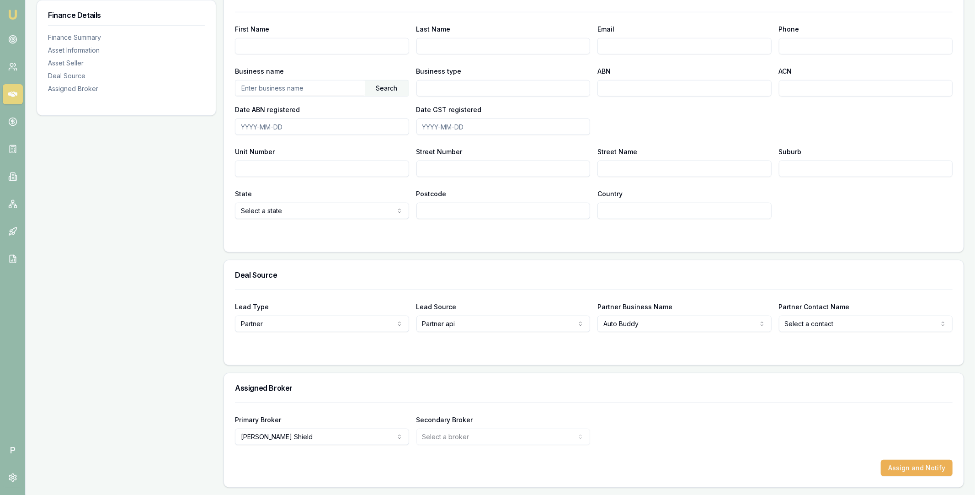
click at [901, 458] on form "Primary Broker [PERSON_NAME] [PERSON_NAME] [PERSON_NAME] [PERSON_NAME] [PERSON_…" at bounding box center [594, 439] width 718 height 74
click at [901, 463] on button "Assign and Notify" at bounding box center [917, 468] width 72 height 16
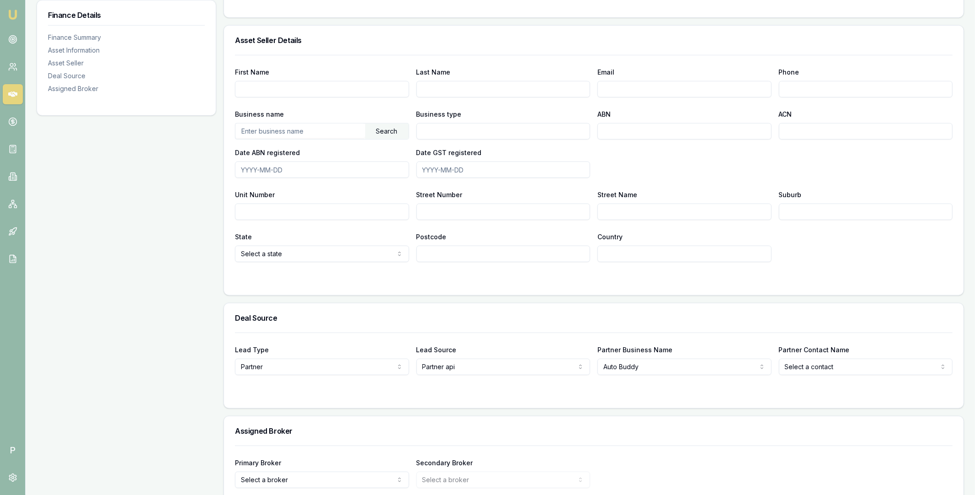
scroll to position [522, 0]
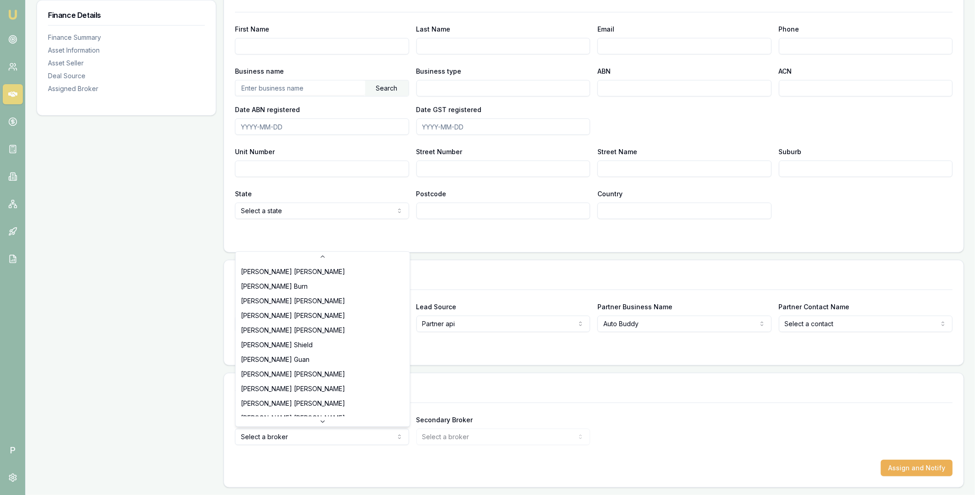
scroll to position [182, 0]
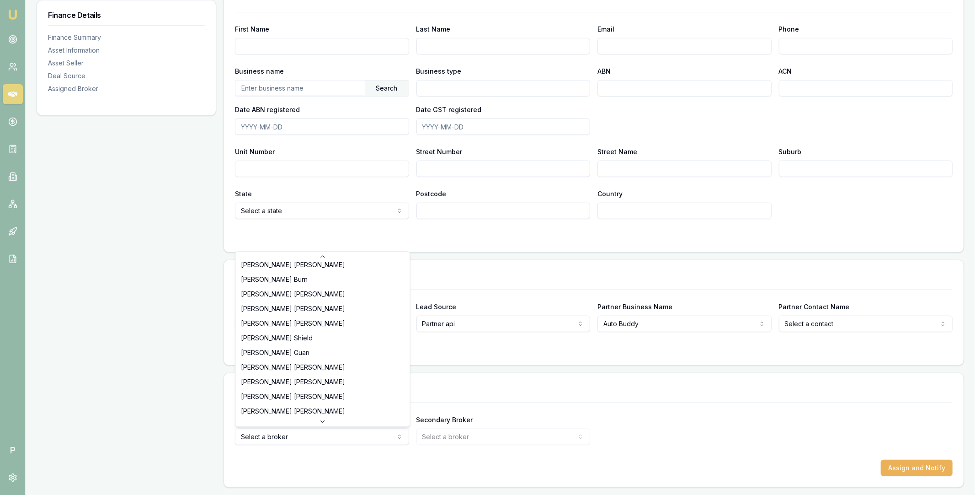
select select "U-3M3290FK4M"
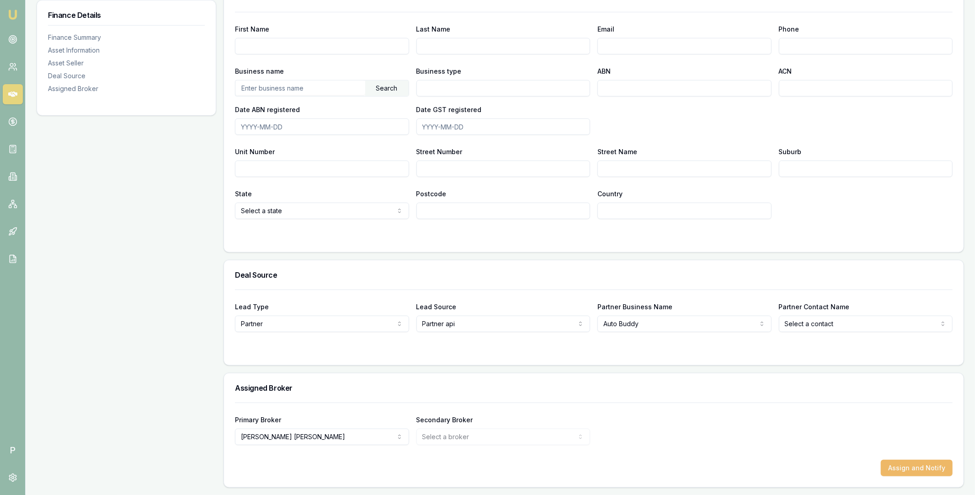
click at [917, 468] on button "Assign and Notify" at bounding box center [917, 468] width 72 height 16
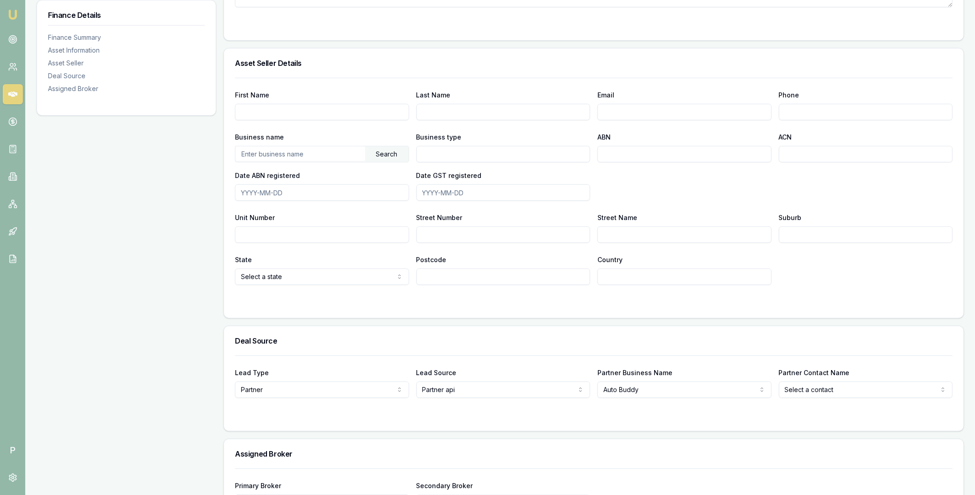
scroll to position [522, 0]
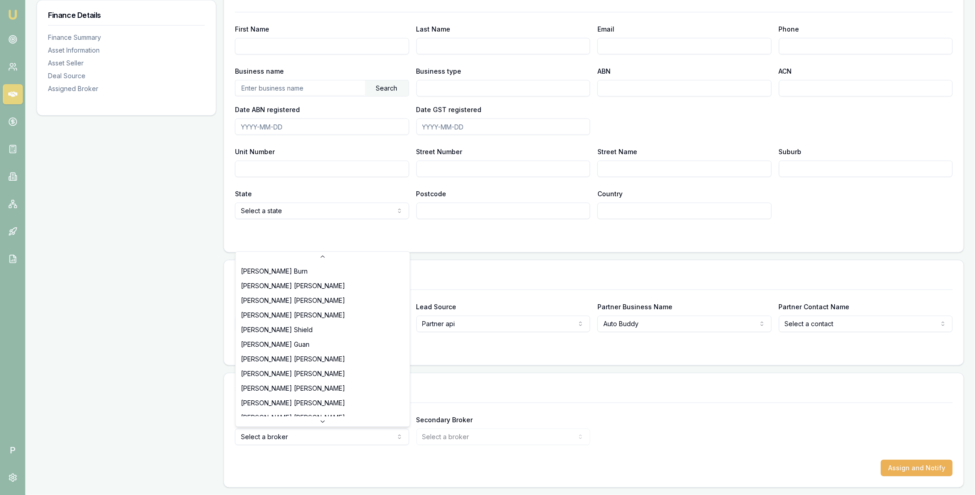
scroll to position [190, 0]
select select "U-NHCDP6WVWP"
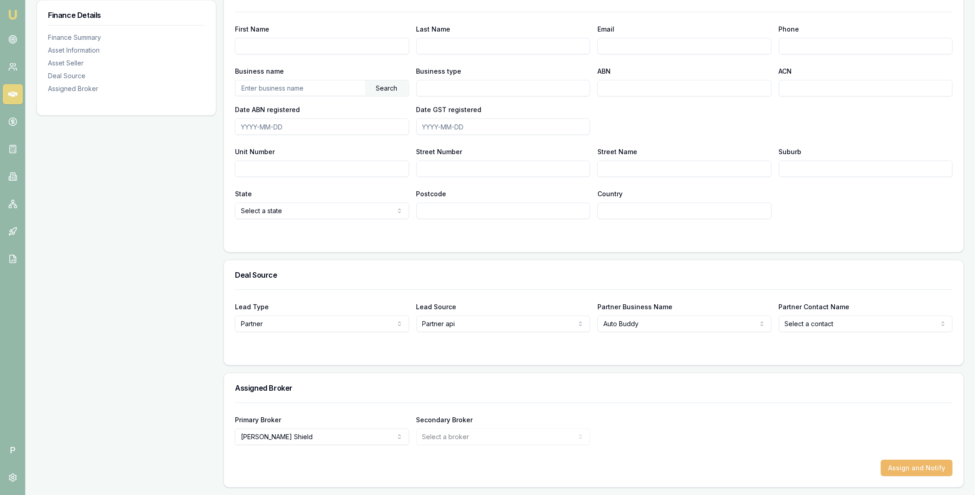
click at [899, 468] on button "Assign and Notify" at bounding box center [917, 468] width 72 height 16
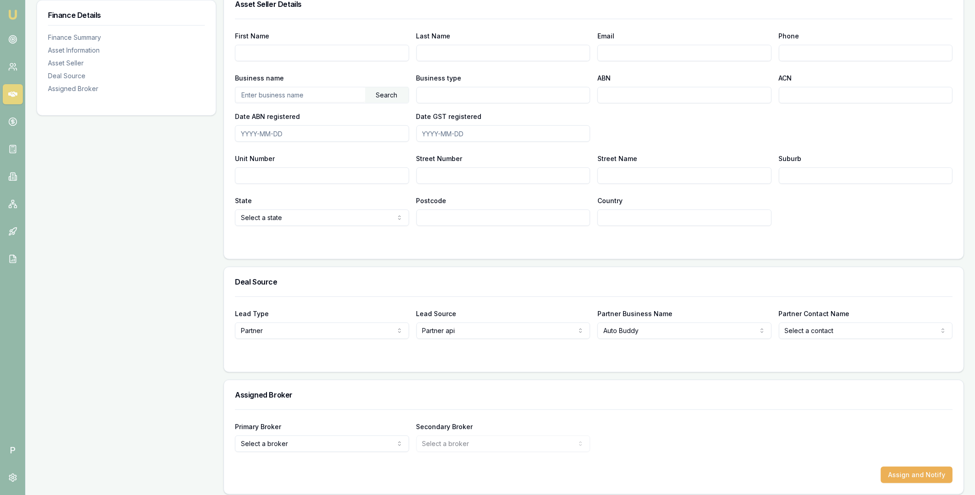
scroll to position [522, 0]
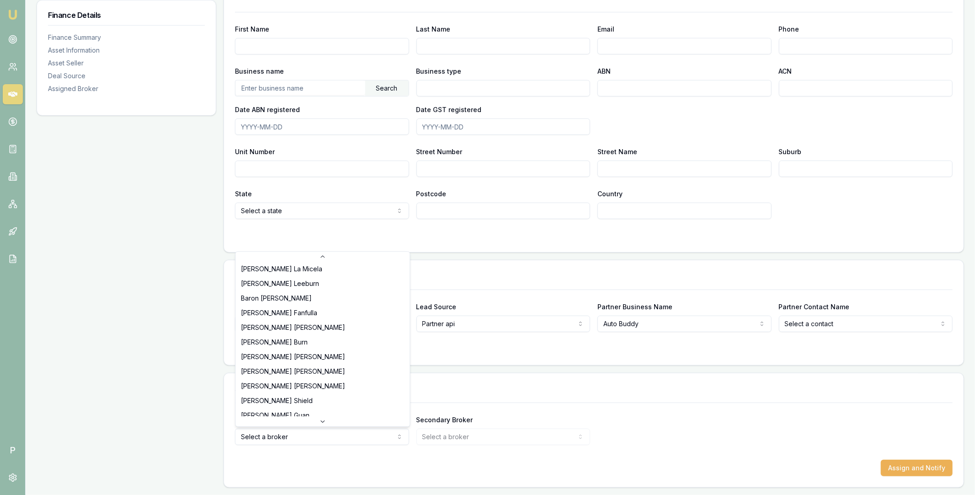
scroll to position [179, 0]
select select "U-NHCDP6WVWP"
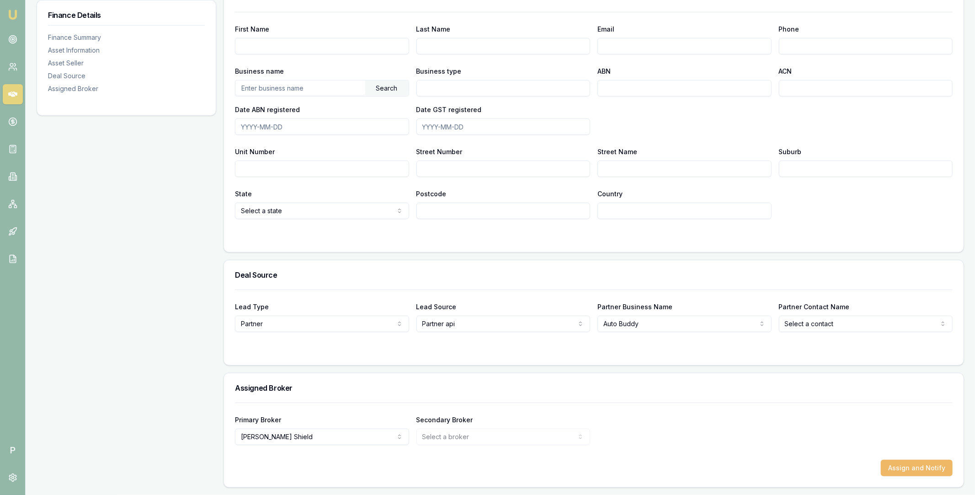
click at [909, 466] on button "Assign and Notify" at bounding box center [917, 468] width 72 height 16
